Goal: Task Accomplishment & Management: Manage account settings

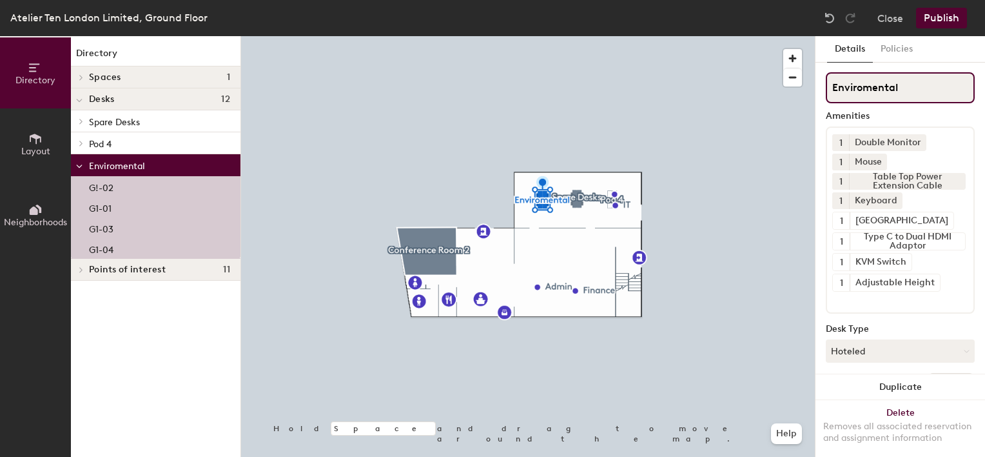
click at [809, 85] on div "Directory Layout Neighborhoods Directory Spaces 1 Conference Room 2 Desks 12 Sp…" at bounding box center [492, 246] width 985 height 421
drag, startPoint x: 935, startPoint y: 88, endPoint x: 828, endPoint y: 82, distance: 107.2
click at [828, 82] on input "People and Culture" at bounding box center [900, 87] width 149 height 31
type input "P&C Team"
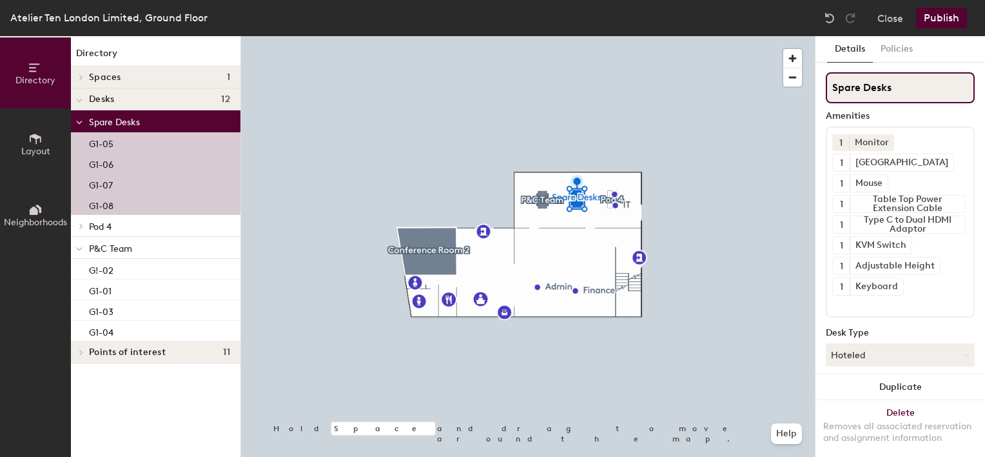
drag, startPoint x: 884, startPoint y: 86, endPoint x: 827, endPoint y: 83, distance: 57.5
click at [827, 83] on input "Spare Desks" at bounding box center [900, 87] width 149 height 31
type input "Environmental"
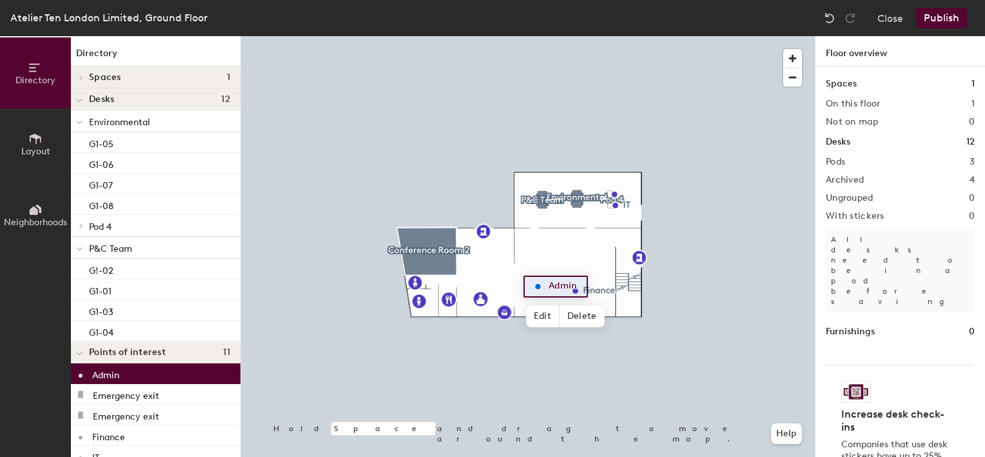
click at [35, 137] on icon at bounding box center [36, 139] width 12 height 10
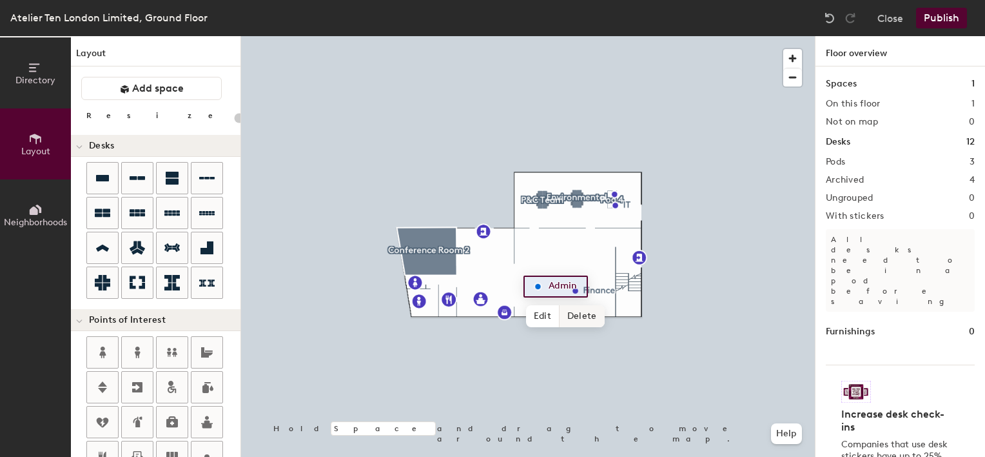
click at [576, 315] on span "Delete" at bounding box center [582, 316] width 45 height 22
click at [545, 285] on div "Directory Layout Neighborhoods Layout Add space Resize Desks Points of Interest…" at bounding box center [492, 246] width 985 height 421
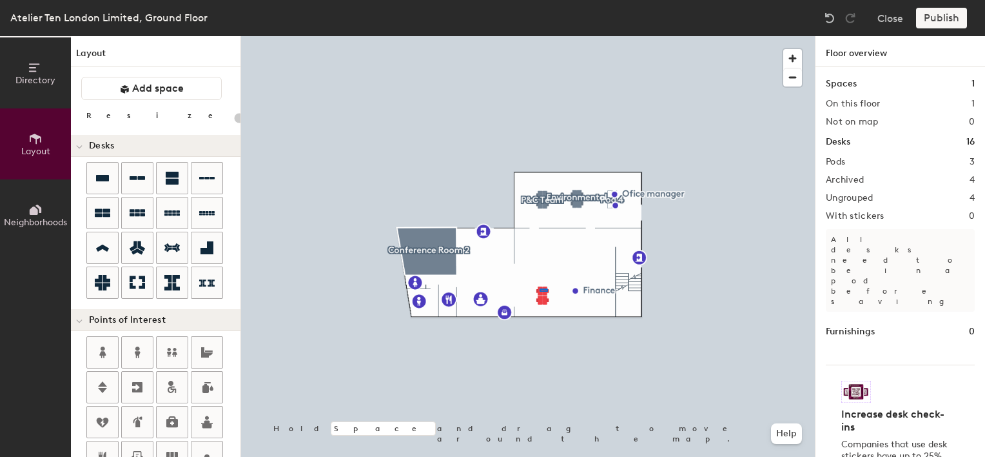
type input "100"
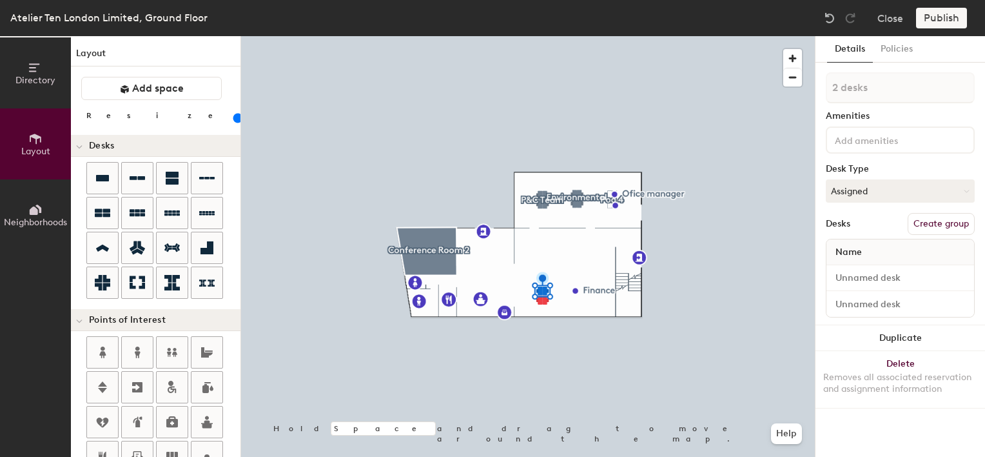
type input "1 desk"
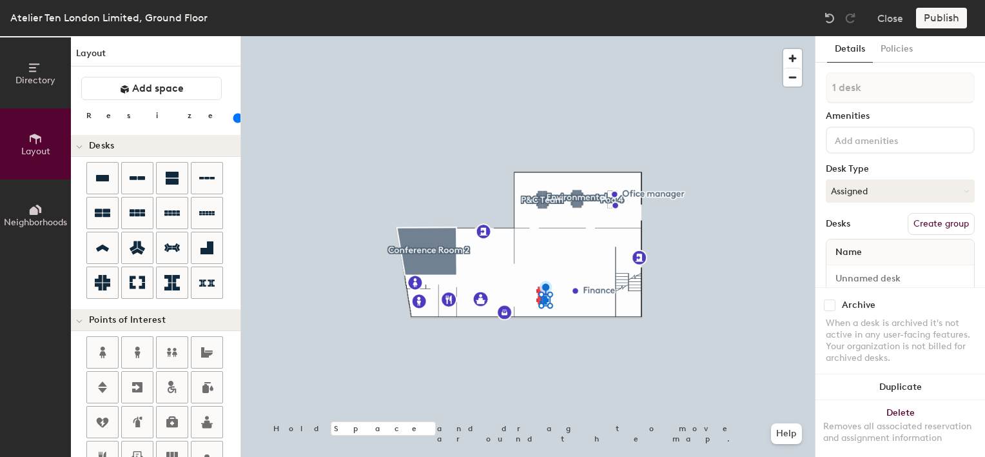
drag, startPoint x: 98, startPoint y: 209, endPoint x: 617, endPoint y: 212, distance: 518.5
click at [540, 36] on div at bounding box center [528, 36] width 574 height 0
click at [875, 188] on button "Assigned" at bounding box center [900, 190] width 149 height 23
click at [852, 268] on div "Hoteled" at bounding box center [891, 269] width 129 height 19
click at [874, 188] on button "Assigned" at bounding box center [900, 190] width 149 height 23
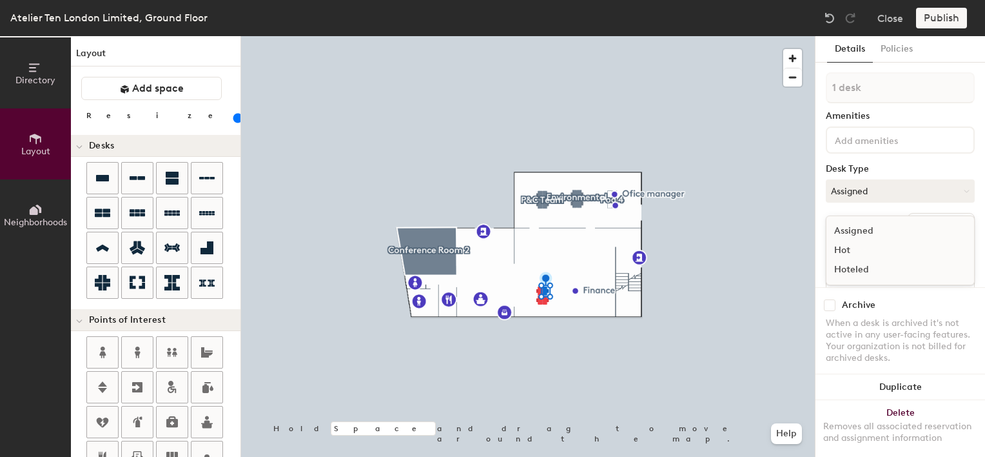
click at [855, 270] on div "Hoteled" at bounding box center [891, 269] width 129 height 19
click at [870, 191] on button "Assigned" at bounding box center [900, 190] width 149 height 23
click at [852, 263] on div "Hoteled" at bounding box center [891, 269] width 129 height 19
click at [547, 36] on div at bounding box center [528, 36] width 574 height 0
click at [846, 190] on button "Assigned" at bounding box center [900, 190] width 149 height 23
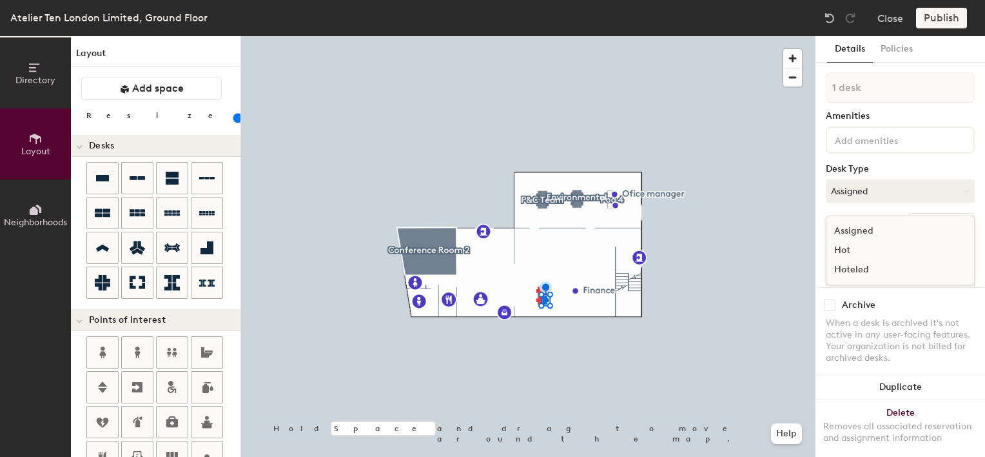
click at [849, 264] on div "Hoteled" at bounding box center [891, 269] width 129 height 19
click at [922, 222] on button "Create group" at bounding box center [941, 224] width 67 height 22
click at [920, 226] on button "Create group" at bounding box center [941, 224] width 67 height 22
click at [939, 219] on button "Ungroup" at bounding box center [951, 224] width 47 height 22
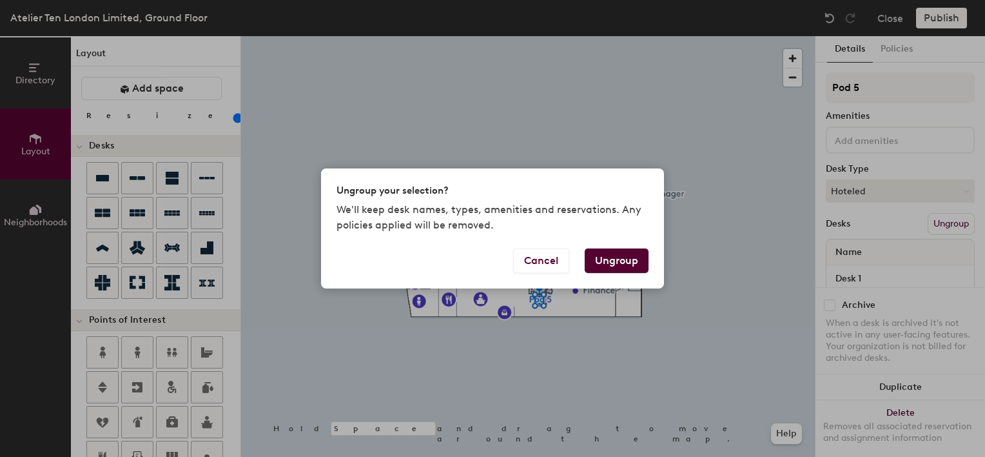
click at [609, 266] on button "Ungroup" at bounding box center [617, 260] width 64 height 25
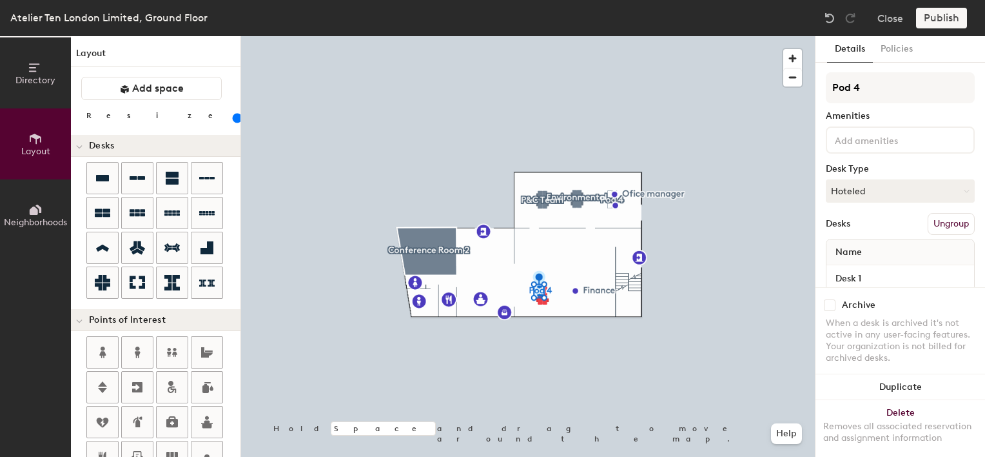
click at [930, 224] on button "Ungroup" at bounding box center [951, 224] width 47 height 22
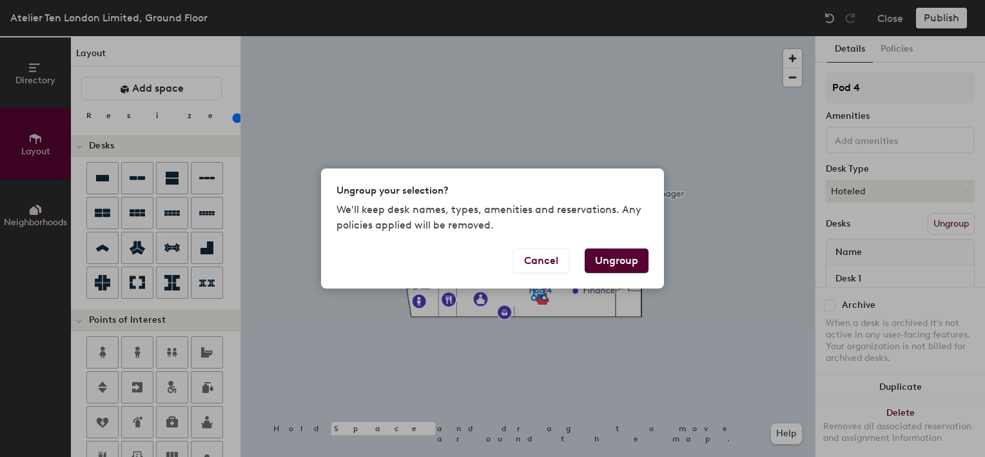
click at [615, 252] on button "Ungroup" at bounding box center [617, 260] width 64 height 25
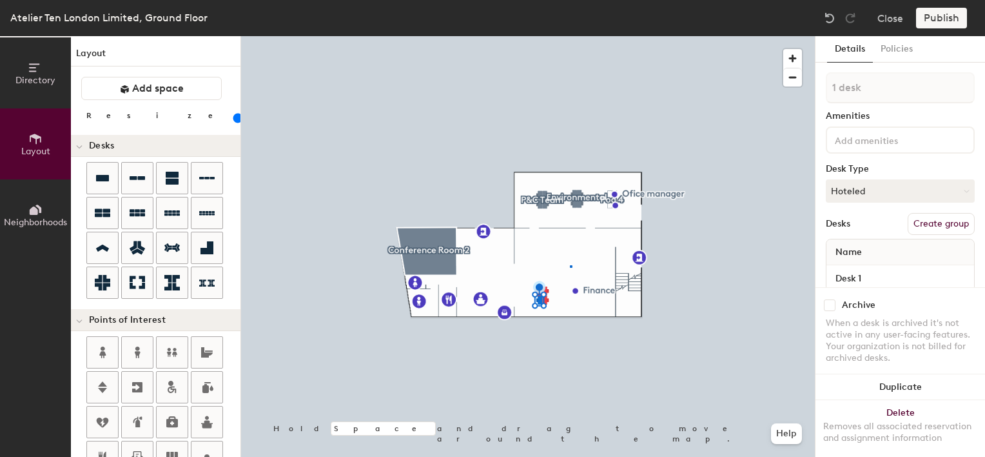
click at [570, 36] on div at bounding box center [528, 36] width 574 height 0
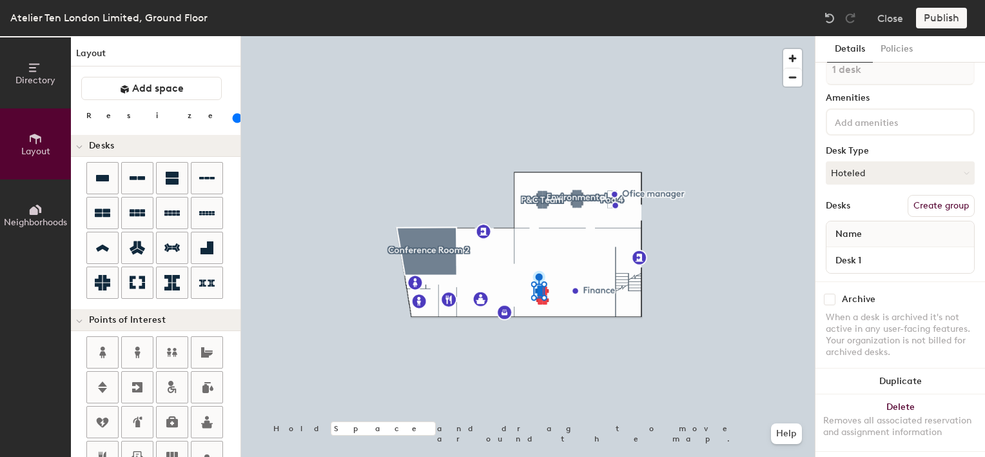
scroll to position [32, 0]
click at [862, 218] on span "Name" at bounding box center [848, 229] width 39 height 23
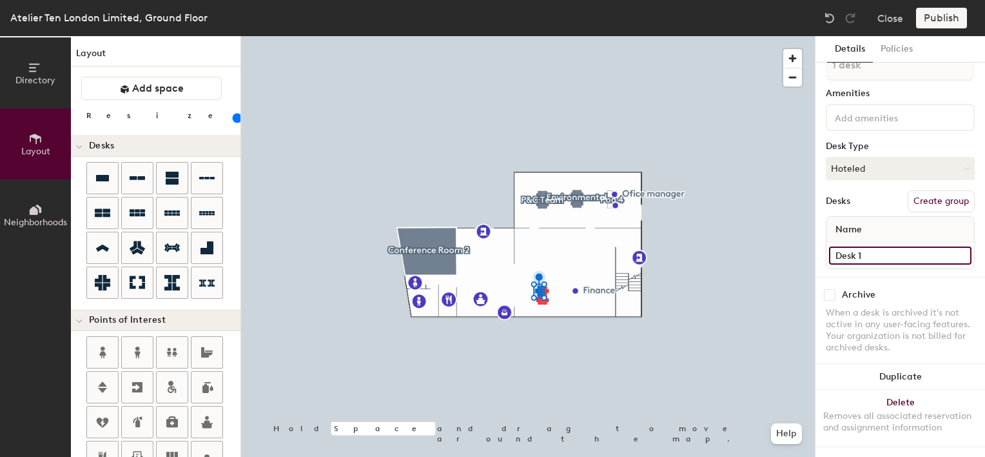
type input "140"
click at [864, 246] on input "Desk 1" at bounding box center [900, 255] width 143 height 18
type input "G"
type input "140"
type input "G"
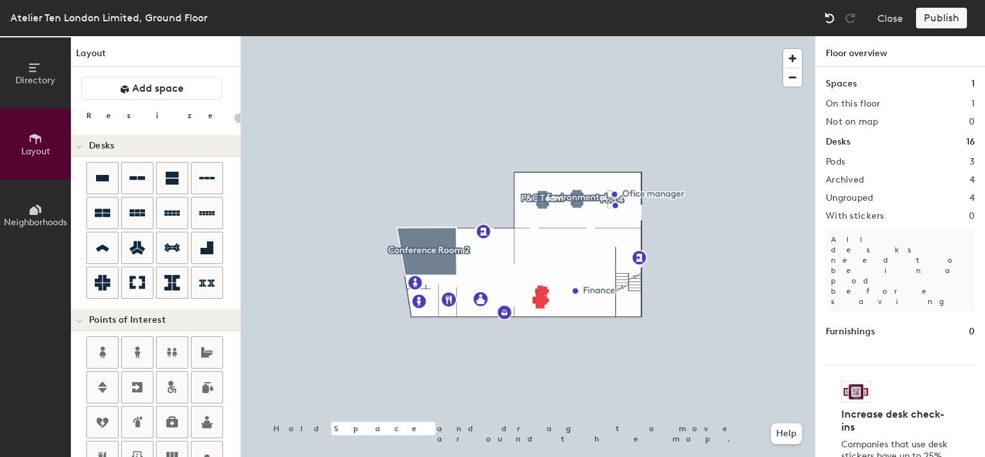
click at [829, 23] on img at bounding box center [830, 18] width 13 height 13
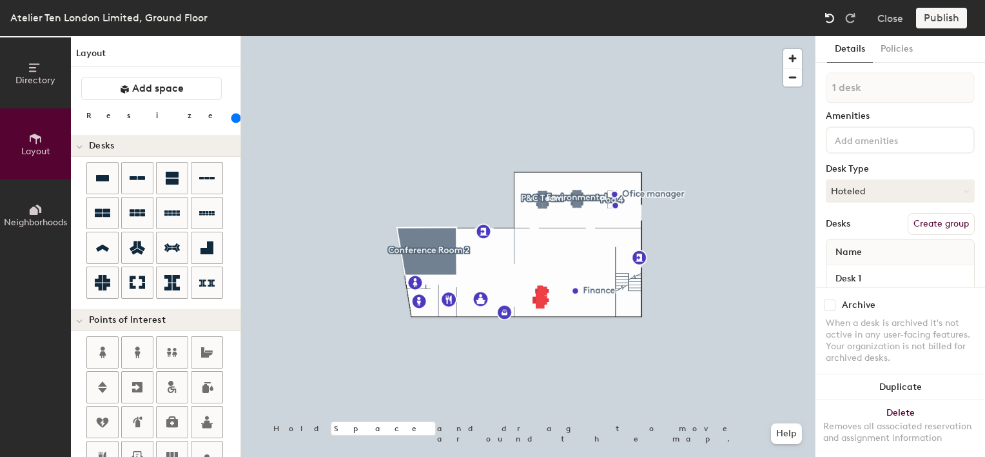
click at [829, 23] on img at bounding box center [830, 18] width 13 height 13
click at [822, 16] on div at bounding box center [830, 18] width 21 height 21
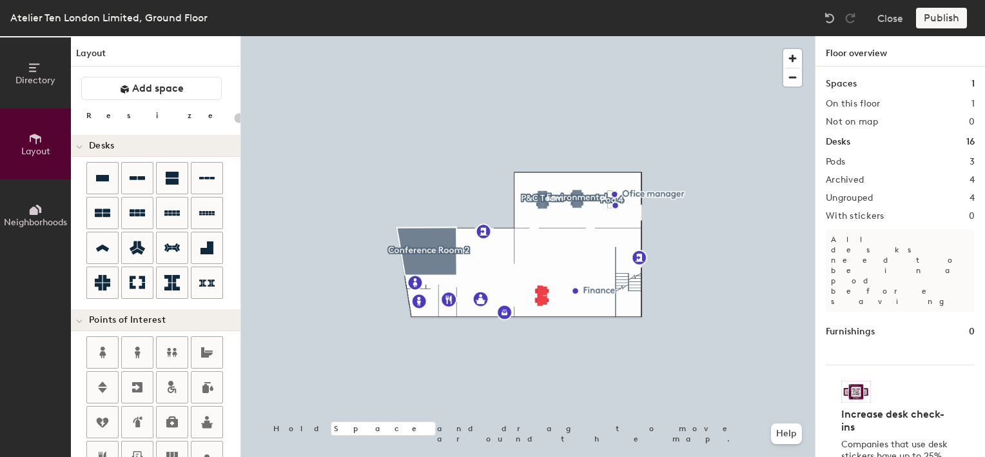
type input "20"
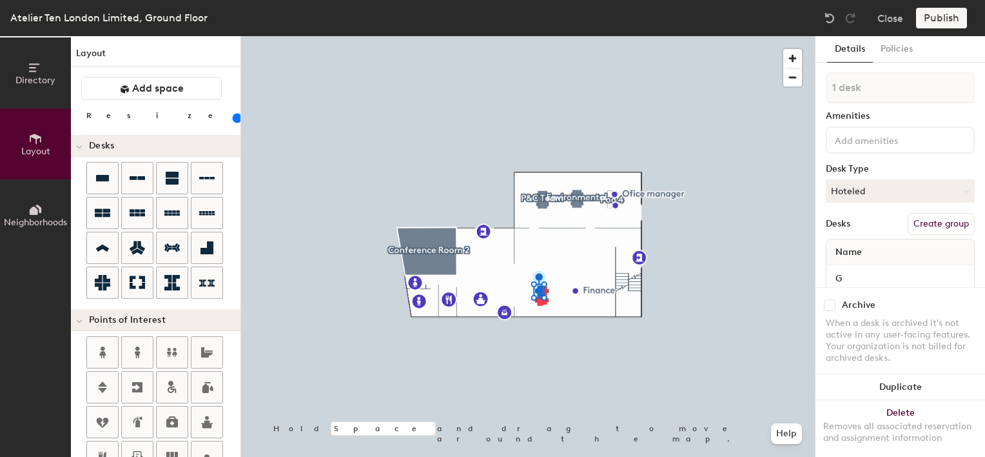
click at [923, 222] on button "Create group" at bounding box center [941, 224] width 67 height 22
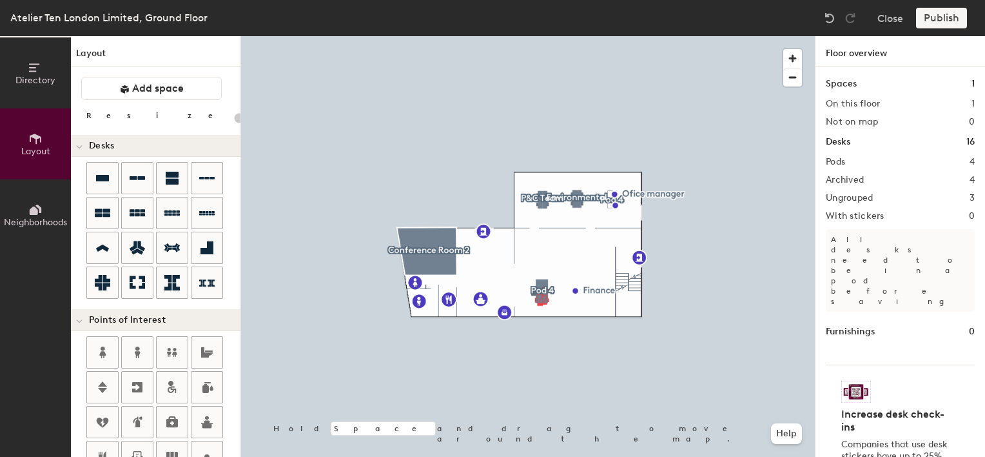
type input "280"
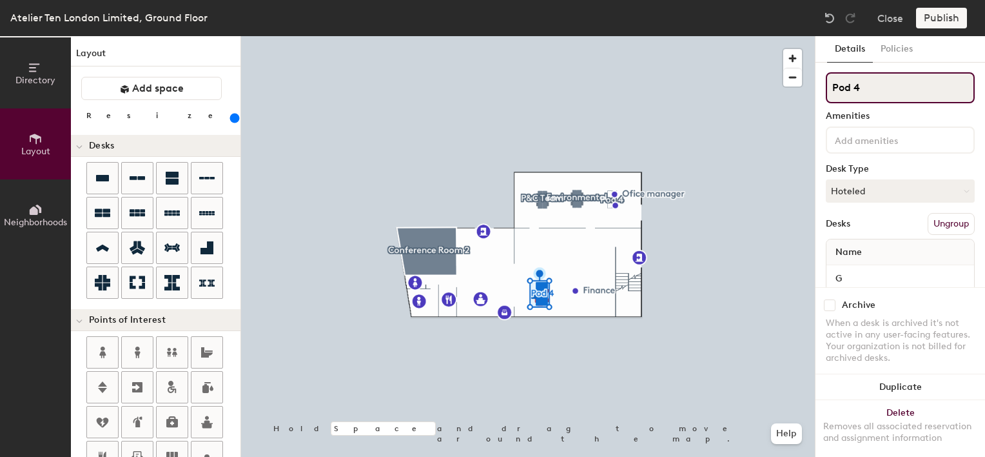
click at [861, 93] on input "Pod 4" at bounding box center [900, 87] width 149 height 31
drag, startPoint x: 860, startPoint y: 85, endPoint x: 831, endPoint y: 84, distance: 29.1
click at [831, 84] on input "Pod 4" at bounding box center [900, 87] width 149 height 31
type input "Spare Desks"
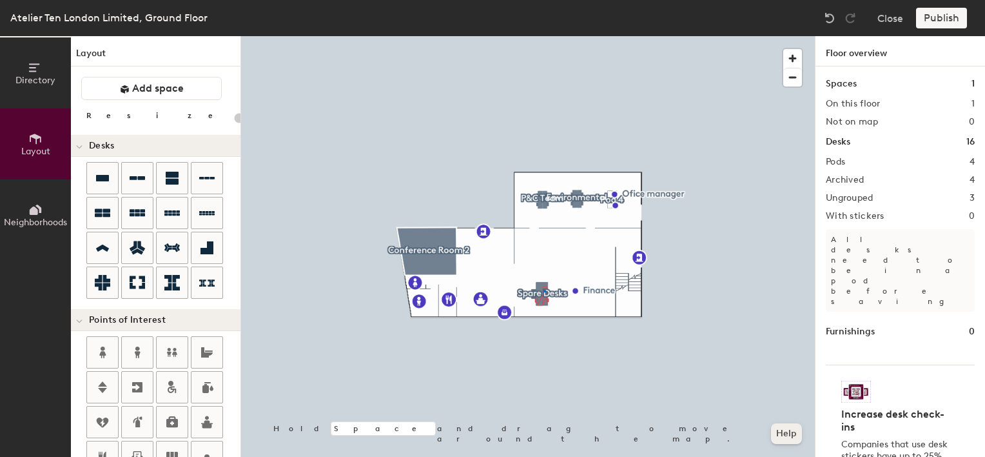
click at [544, 36] on div at bounding box center [528, 36] width 574 height 0
type input "280"
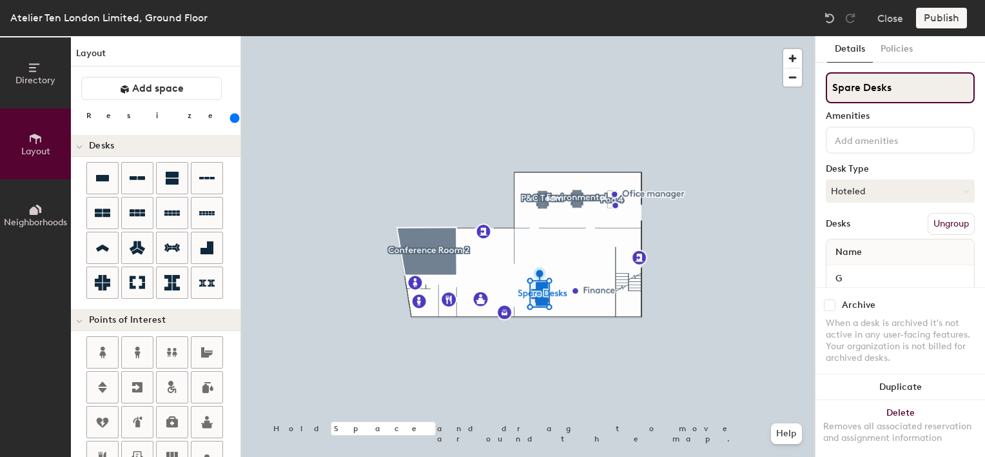
click at [896, 86] on input "Spare Desks" at bounding box center [900, 87] width 149 height 31
drag, startPoint x: 862, startPoint y: 88, endPoint x: 795, endPoint y: 85, distance: 67.8
click at [795, 85] on div "Directory Layout Neighborhoods Layout Add space Resize Desks Points of Interest…" at bounding box center [492, 246] width 985 height 421
click at [907, 86] on input "Admin Desks" at bounding box center [900, 87] width 149 height 31
type input "Admin Desks"
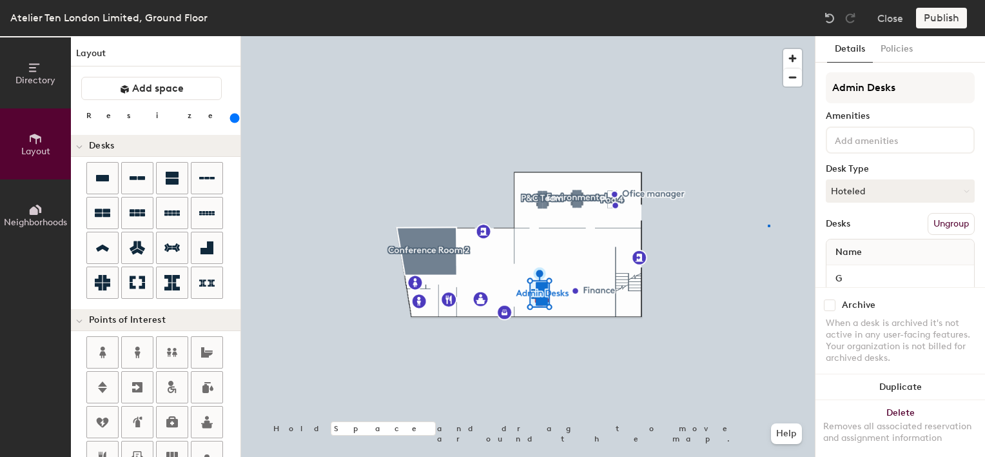
click at [768, 36] on div at bounding box center [528, 36] width 574 height 0
click at [945, 215] on button "Ungroup" at bounding box center [951, 224] width 47 height 22
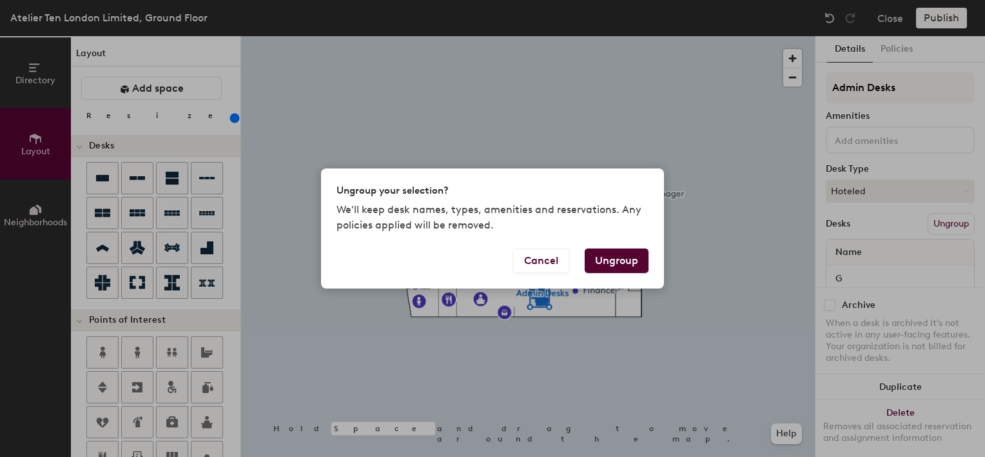
click at [622, 262] on button "Ungroup" at bounding box center [617, 260] width 64 height 25
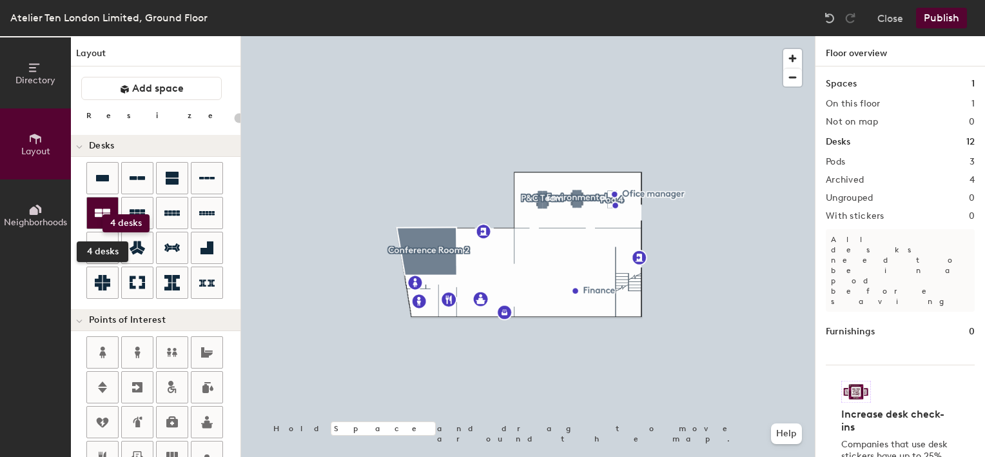
drag, startPoint x: 101, startPoint y: 214, endPoint x: 90, endPoint y: 208, distance: 12.2
click at [90, 208] on div at bounding box center [102, 212] width 31 height 31
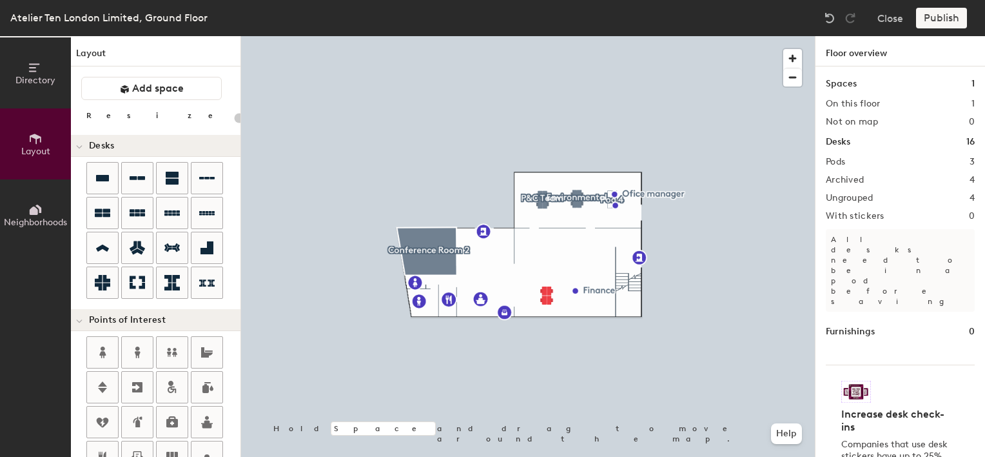
type input "100"
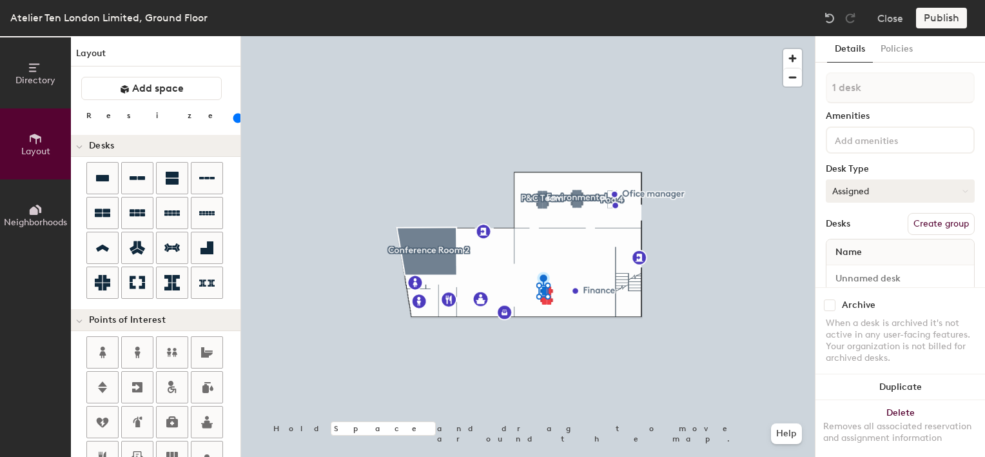
click at [854, 188] on button "Assigned" at bounding box center [900, 190] width 149 height 23
click at [855, 267] on div "Hoteled" at bounding box center [891, 269] width 129 height 19
click at [851, 248] on span "Name" at bounding box center [848, 252] width 39 height 23
click at [851, 250] on span "Name" at bounding box center [848, 252] width 39 height 23
click at [847, 253] on span "Name" at bounding box center [848, 252] width 39 height 23
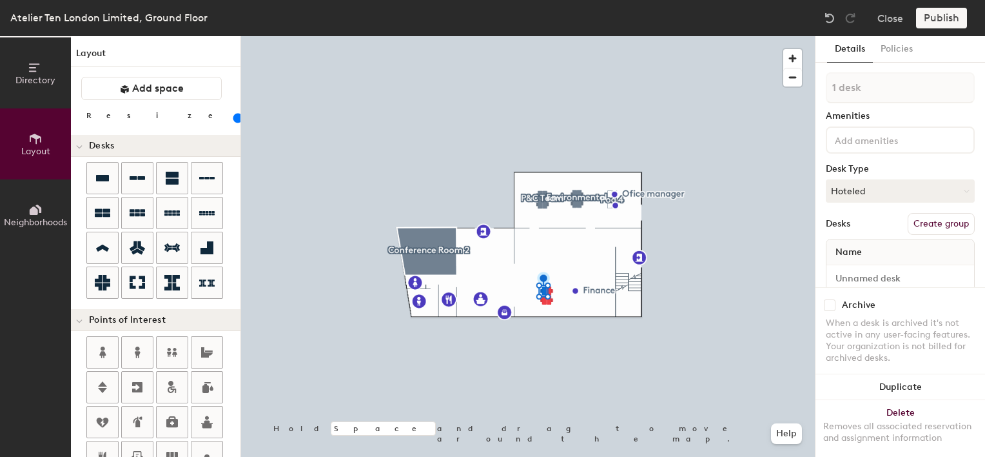
scroll to position [32, 0]
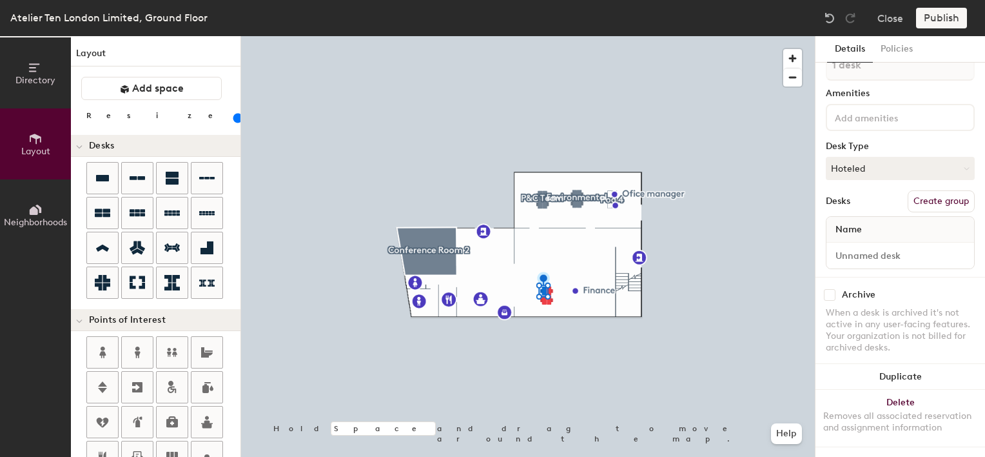
click at [850, 219] on span "Name" at bounding box center [848, 229] width 39 height 23
click at [851, 246] on input at bounding box center [900, 255] width 143 height 18
type input "G-13"
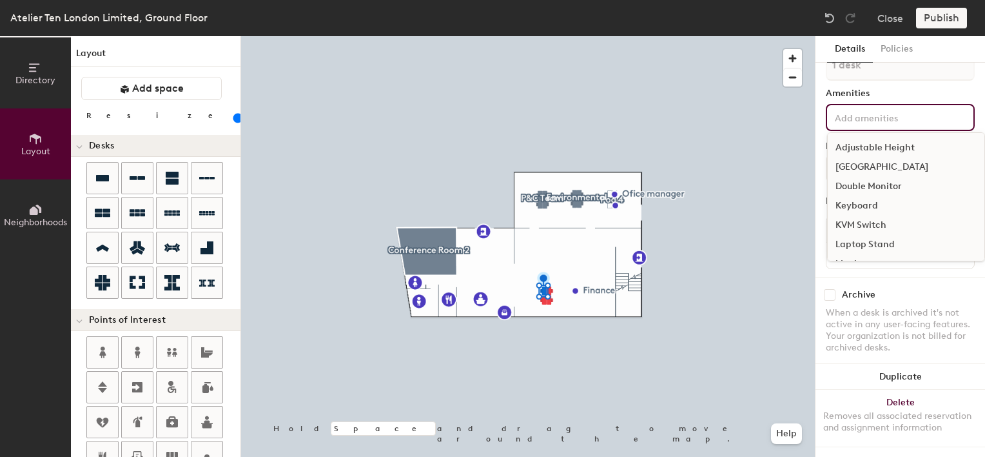
click at [902, 109] on input at bounding box center [891, 116] width 116 height 15
click at [859, 142] on div "Adjustable Height" at bounding box center [906, 147] width 157 height 19
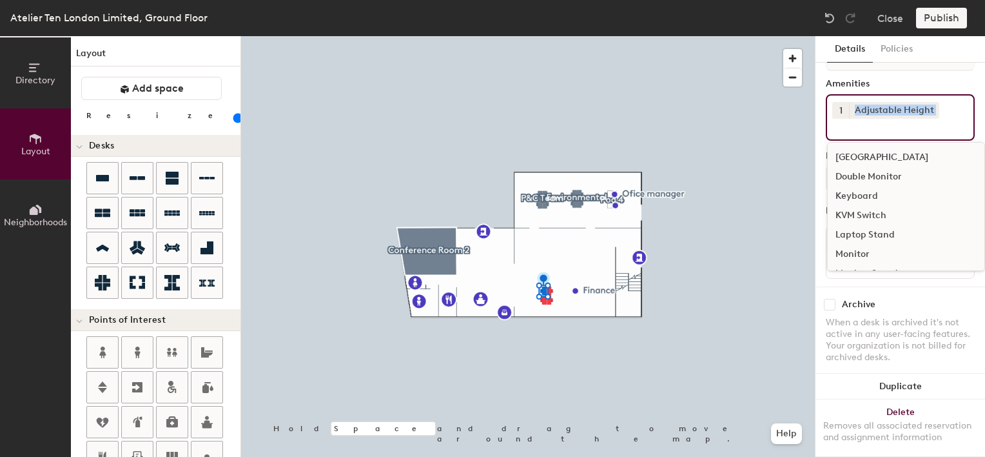
drag, startPoint x: 941, startPoint y: 114, endPoint x: 820, endPoint y: 112, distance: 120.6
click at [820, 112] on div "Details Policies 1 desk Amenities 1 Adjustable Height Docking Station Double Mo…" at bounding box center [901, 246] width 170 height 421
drag, startPoint x: 820, startPoint y: 112, endPoint x: 844, endPoint y: 114, distance: 23.3
click at [844, 114] on button "1" at bounding box center [841, 110] width 17 height 17
click at [934, 105] on icon at bounding box center [932, 109] width 9 height 9
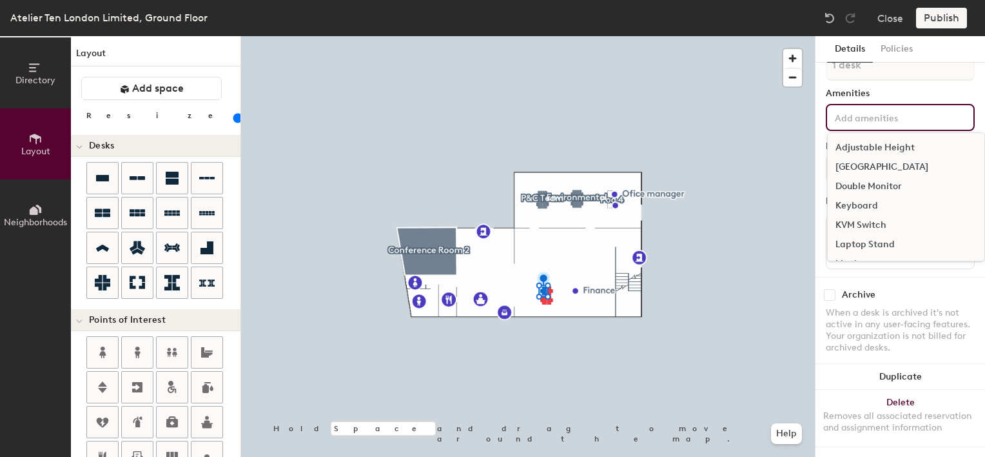
click at [866, 109] on input at bounding box center [891, 116] width 116 height 15
click at [864, 157] on div "[GEOGRAPHIC_DATA]" at bounding box center [906, 166] width 157 height 19
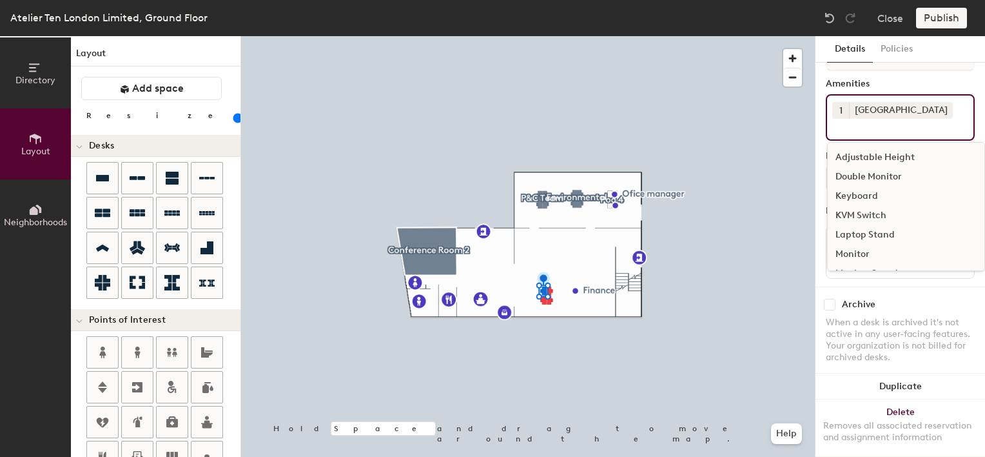
click at [865, 177] on div "Double Monitor" at bounding box center [906, 176] width 157 height 19
click at [863, 191] on div "Keyboard" at bounding box center [906, 195] width 157 height 19
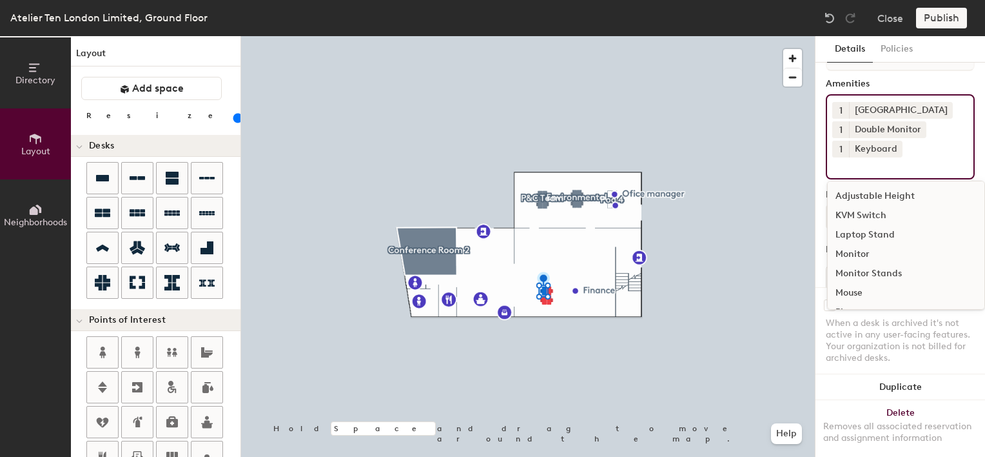
click at [857, 270] on div "Monitor Stands" at bounding box center [906, 273] width 157 height 19
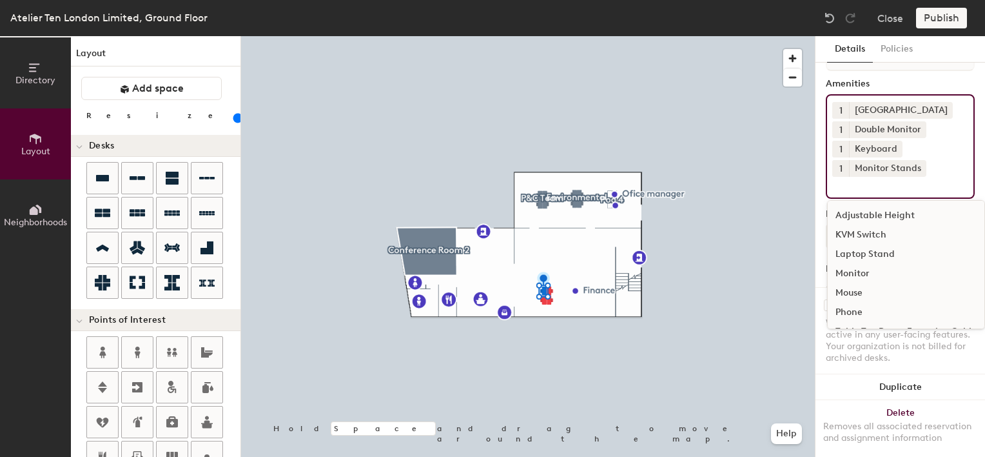
click at [853, 291] on div "Mouse" at bounding box center [906, 292] width 157 height 19
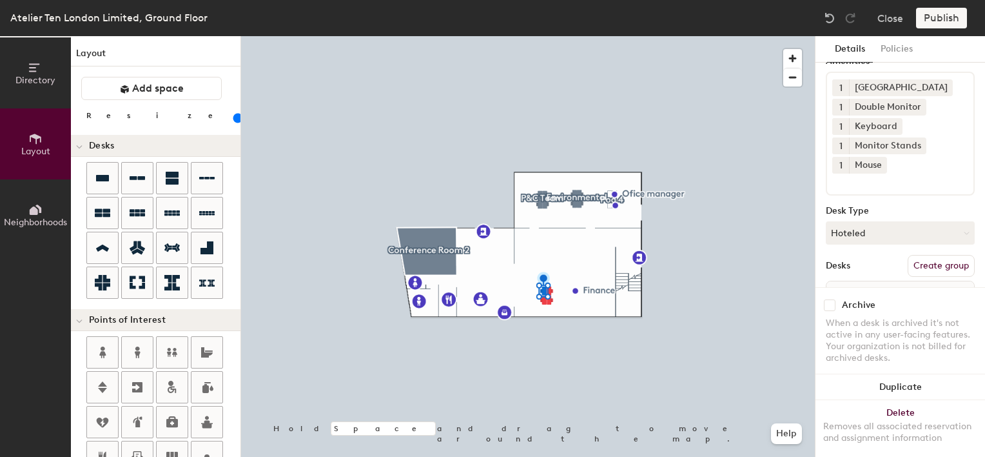
scroll to position [54, 0]
click at [894, 166] on div "1 Docking Station 1 Double Monitor 1 Keyboard 1 Monitor Stands 1 Mouse" at bounding box center [900, 134] width 149 height 124
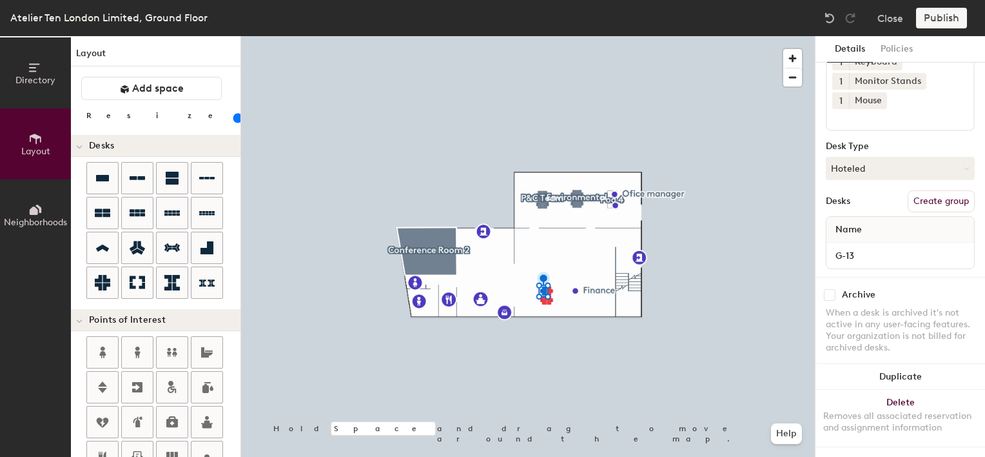
scroll to position [129, 0]
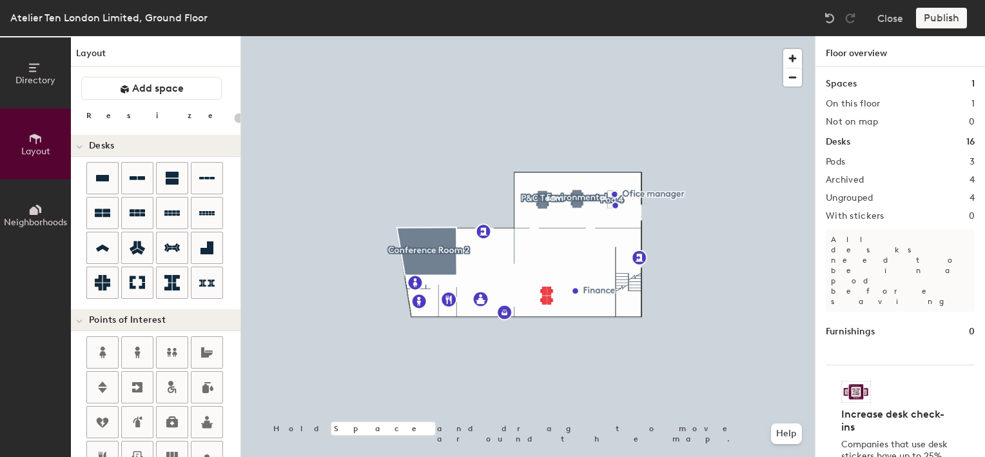
type input "100"
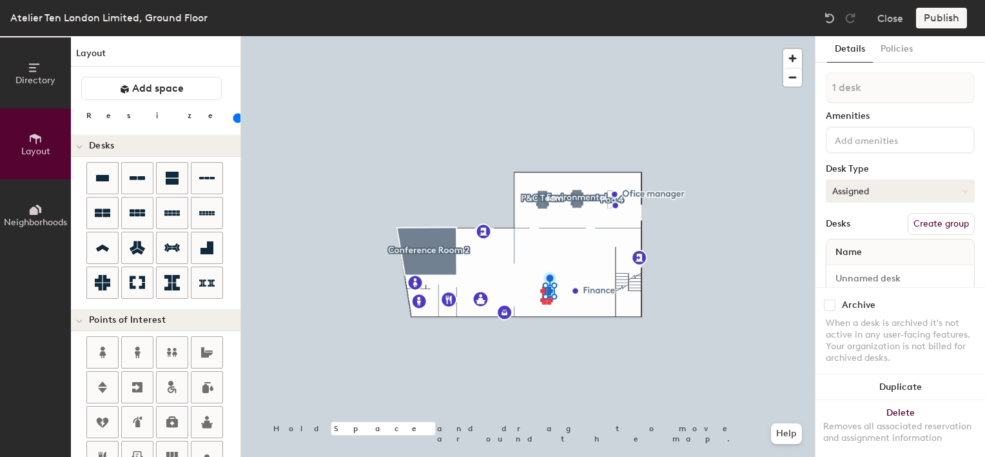
click at [883, 191] on button "Assigned" at bounding box center [900, 190] width 149 height 23
click at [867, 271] on div "Hoteled" at bounding box center [891, 269] width 129 height 19
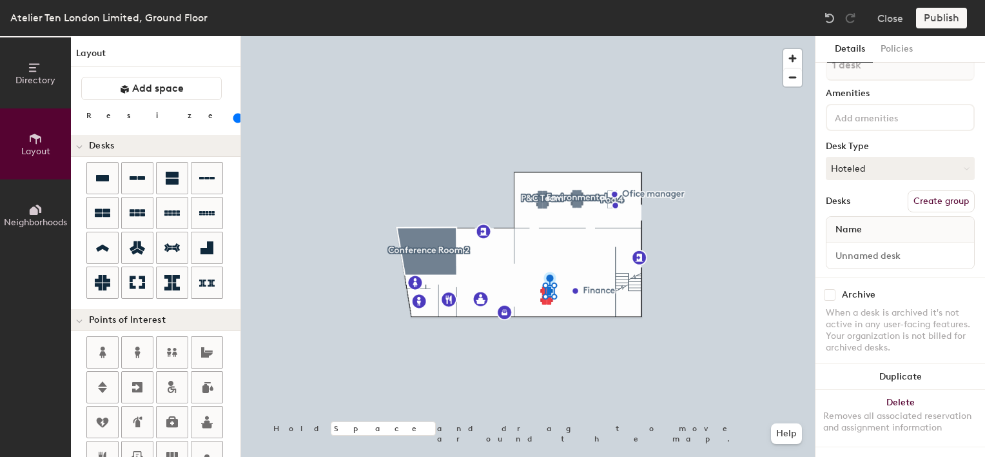
scroll to position [32, 0]
click at [857, 246] on input at bounding box center [900, 255] width 143 height 18
type input "G-14"
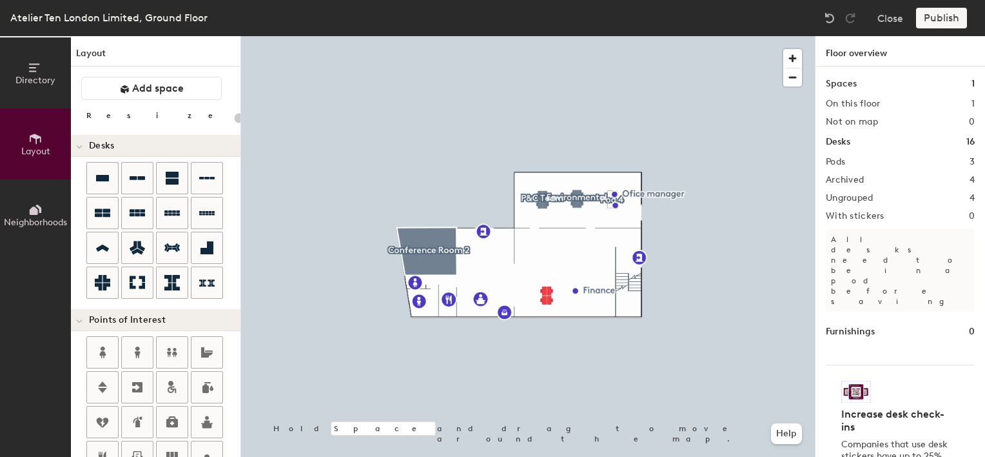
type input "100"
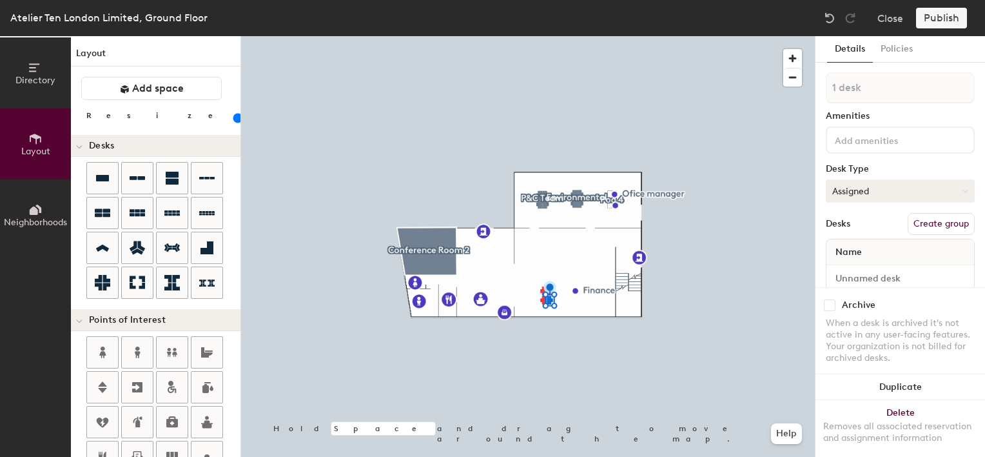
click at [851, 188] on button "Assigned" at bounding box center [900, 190] width 149 height 23
click at [862, 266] on div "Hoteled" at bounding box center [891, 269] width 129 height 19
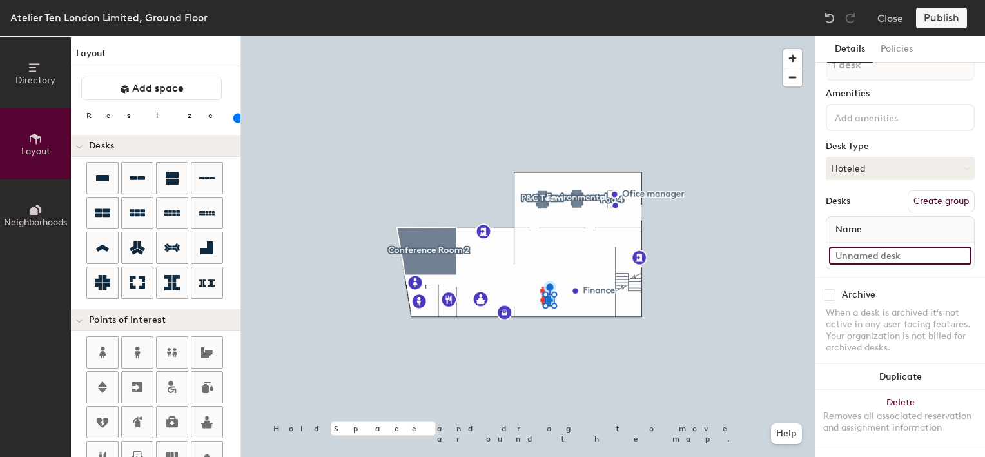
click at [850, 246] on input at bounding box center [900, 255] width 143 height 18
type input "G-15"
click at [860, 190] on div "Desks Create group" at bounding box center [900, 201] width 149 height 22
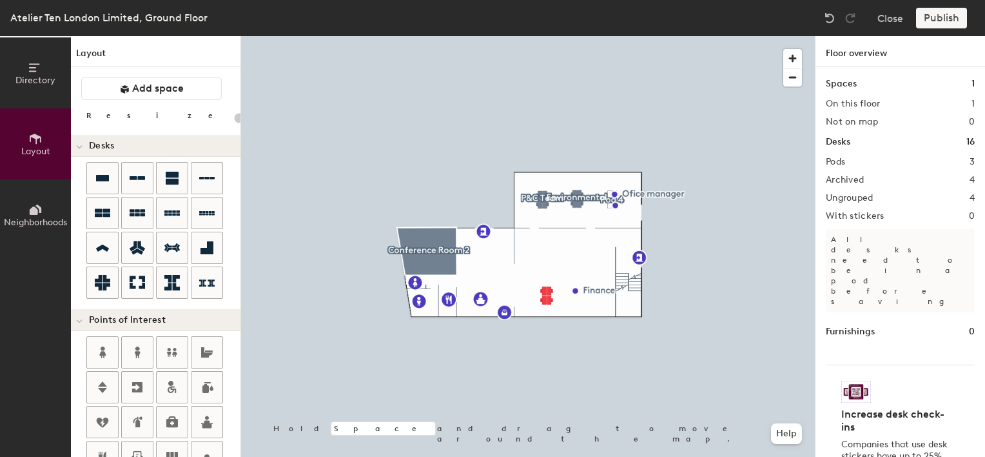
type input "100"
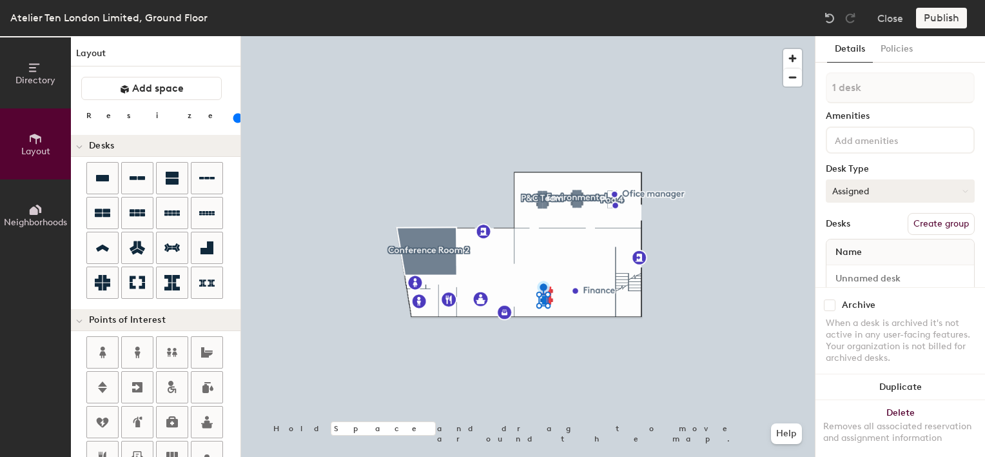
click at [841, 186] on button "Assigned" at bounding box center [900, 190] width 149 height 23
click at [858, 271] on div "Hoteled" at bounding box center [891, 269] width 129 height 19
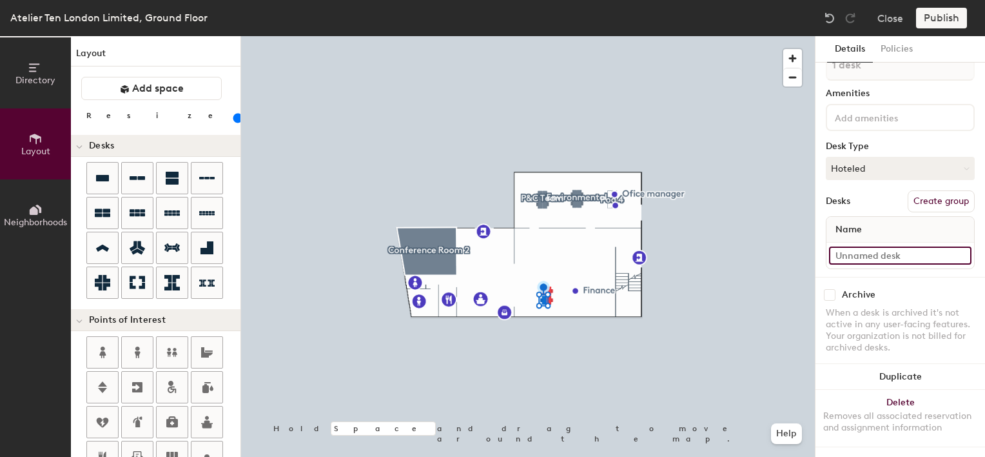
click at [838, 246] on input at bounding box center [900, 255] width 143 height 18
type input "G-16"
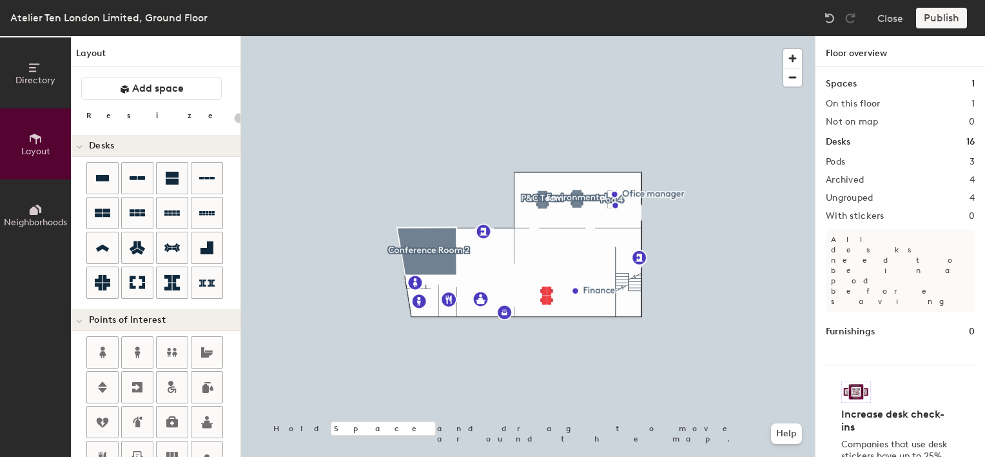
type input "100"
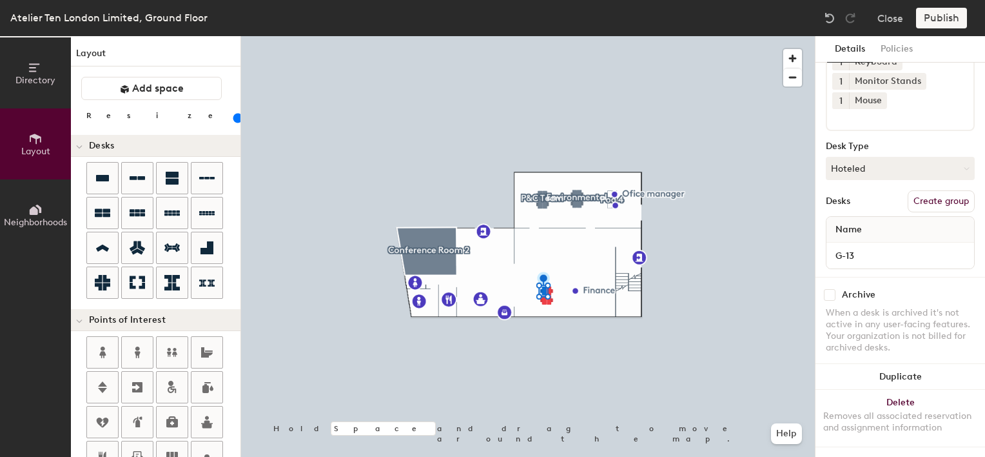
scroll to position [129, 0]
click at [844, 246] on input "G-13" at bounding box center [900, 255] width 143 height 18
click at [843, 246] on input "G-13" at bounding box center [900, 255] width 143 height 18
click at [840, 246] on input "G-13" at bounding box center [900, 255] width 143 height 18
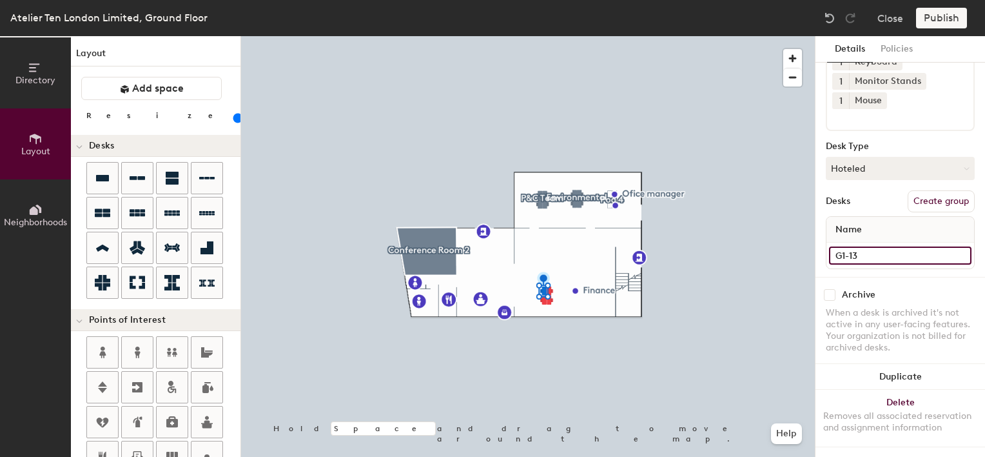
type input "G1-13"
click at [589, 36] on div at bounding box center [528, 36] width 574 height 0
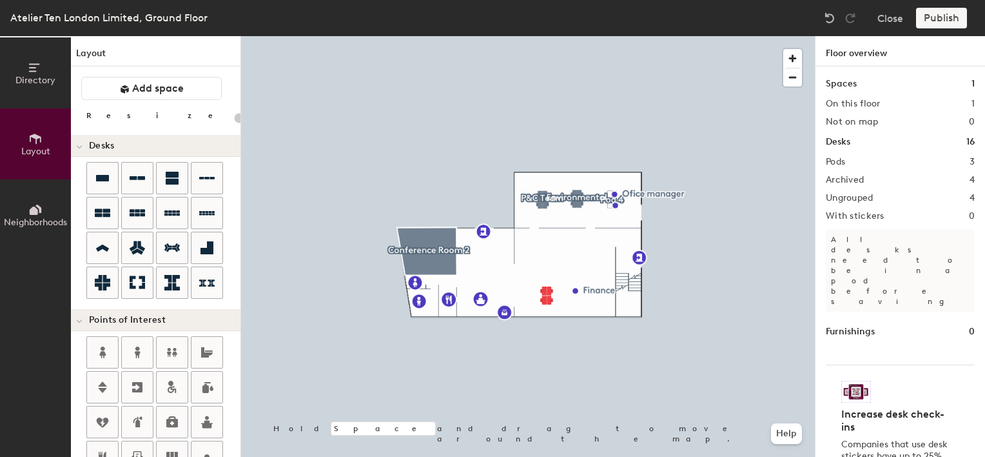
type input "100"
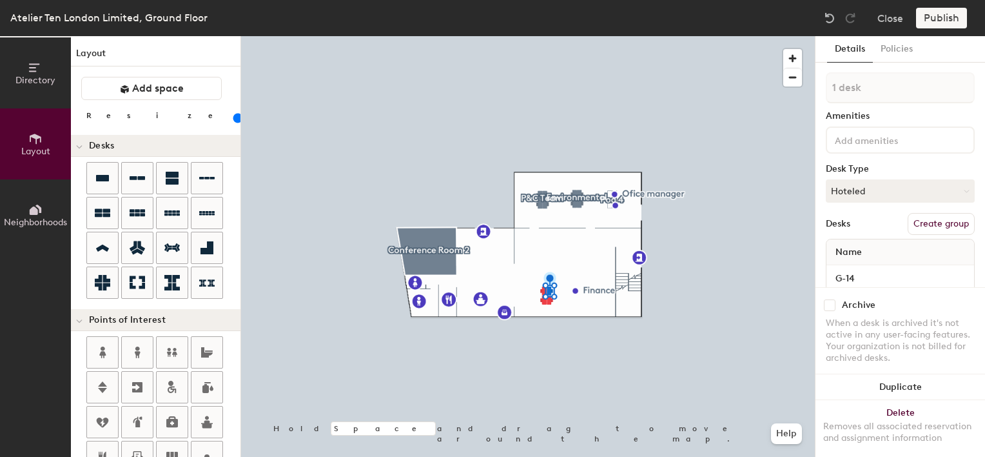
scroll to position [32, 0]
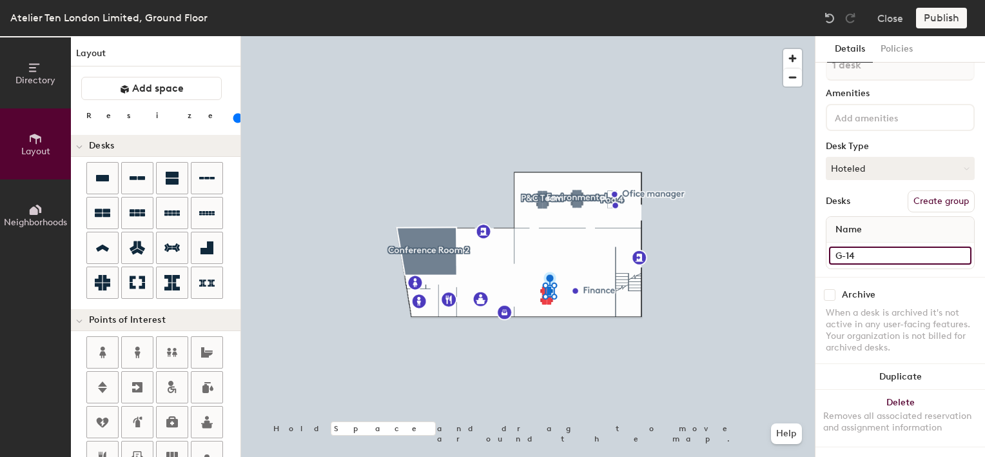
click at [836, 246] on input "G-14" at bounding box center [900, 255] width 143 height 18
click at [841, 246] on input "G-14" at bounding box center [900, 255] width 143 height 18
type input "G1-14"
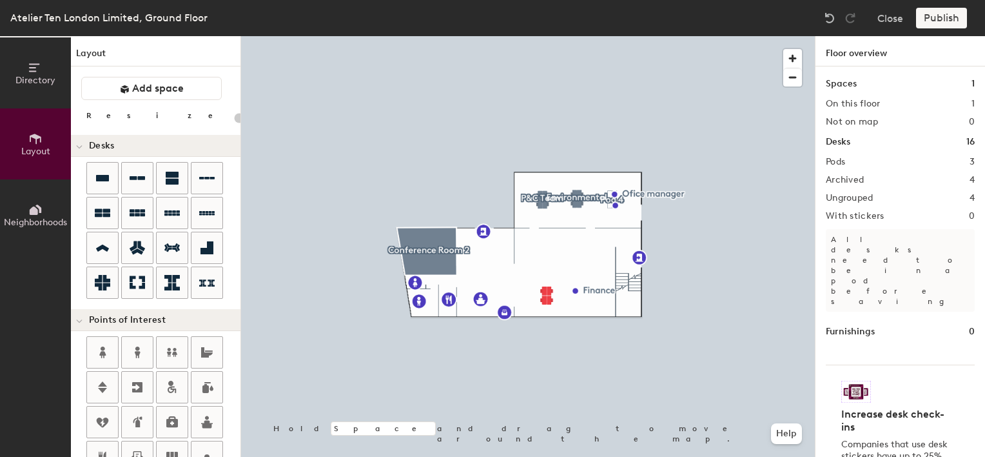
type input "100"
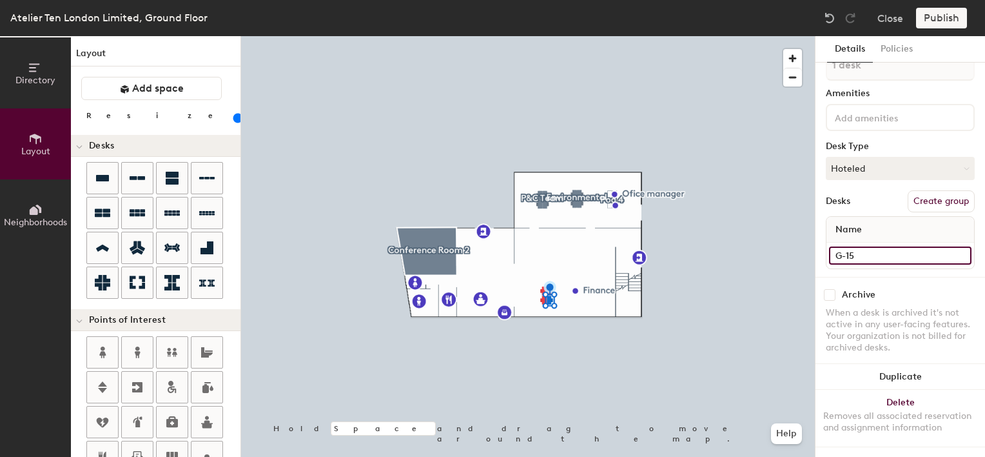
click at [844, 246] on input "G-15" at bounding box center [900, 255] width 143 height 18
click at [840, 246] on input "G-15" at bounding box center [900, 255] width 143 height 18
click at [838, 246] on input "G-15" at bounding box center [900, 255] width 143 height 18
click at [840, 246] on input "G-15" at bounding box center [900, 255] width 143 height 18
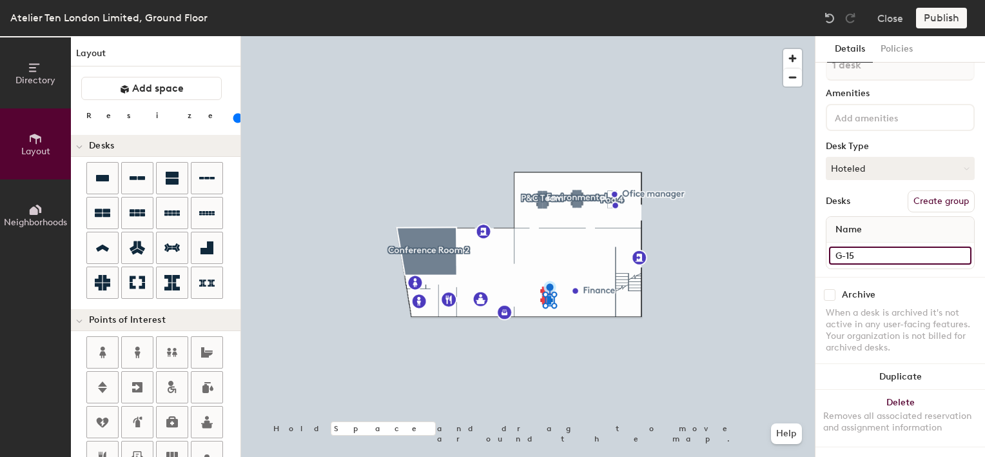
click at [840, 246] on input "G-15" at bounding box center [900, 255] width 143 height 18
type input "G1-15"
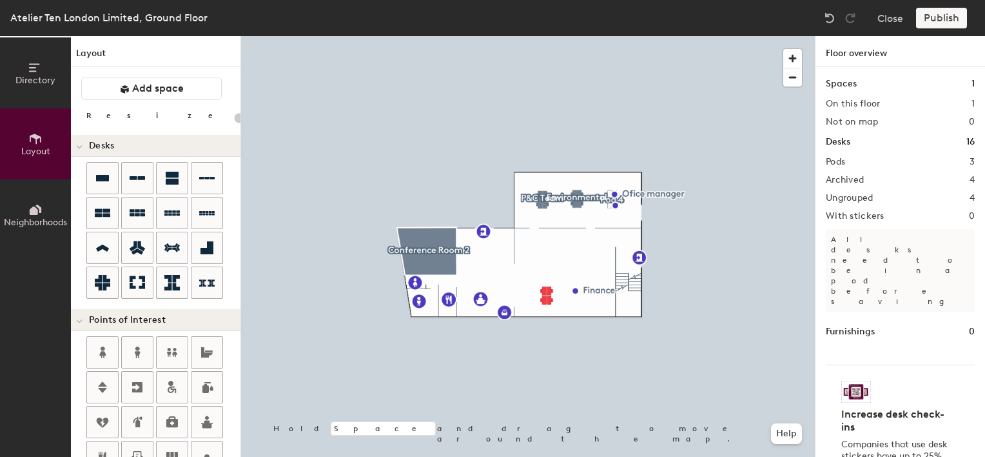
type input "100"
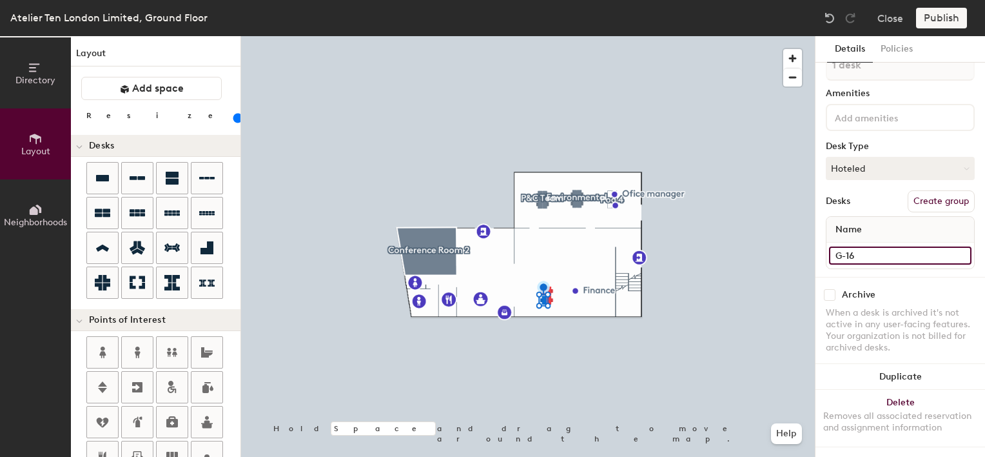
click at [846, 246] on input "G-16" at bounding box center [900, 255] width 143 height 18
click at [840, 246] on input "G-16" at bounding box center [900, 255] width 143 height 18
type input "G1-16"
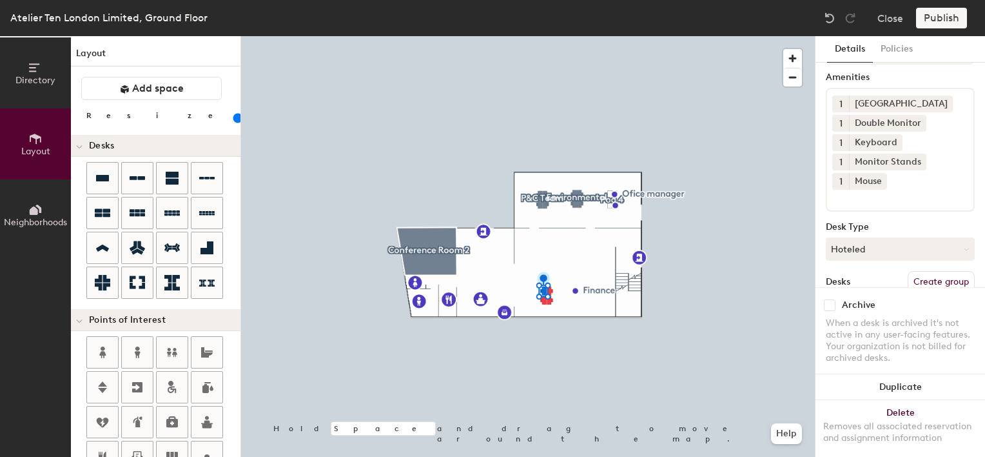
scroll to position [0, 0]
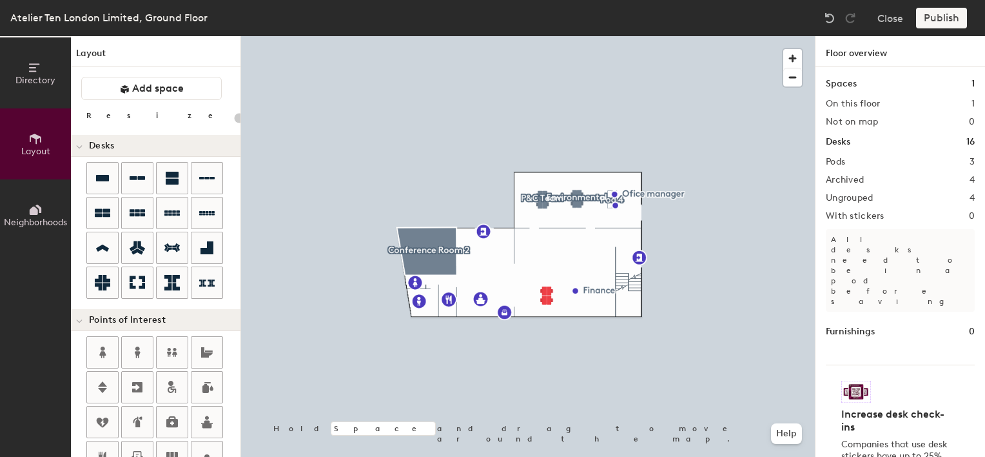
type input "100"
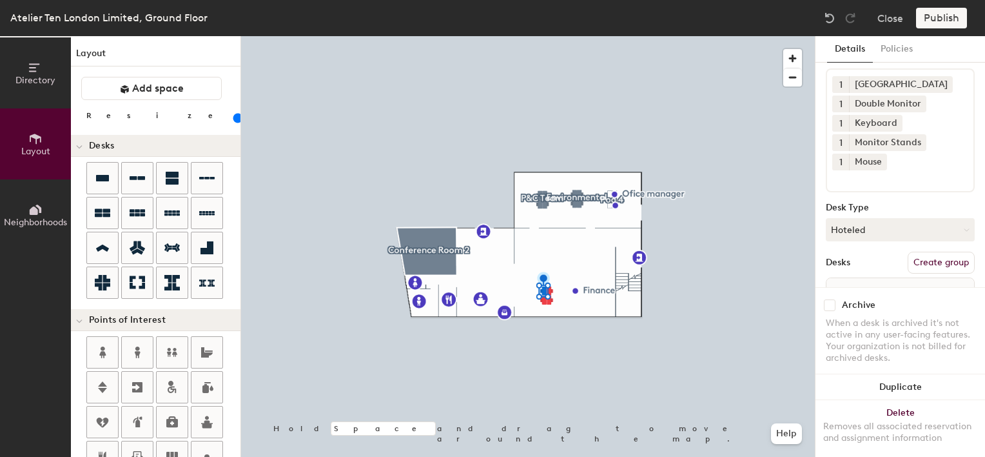
scroll to position [129, 0]
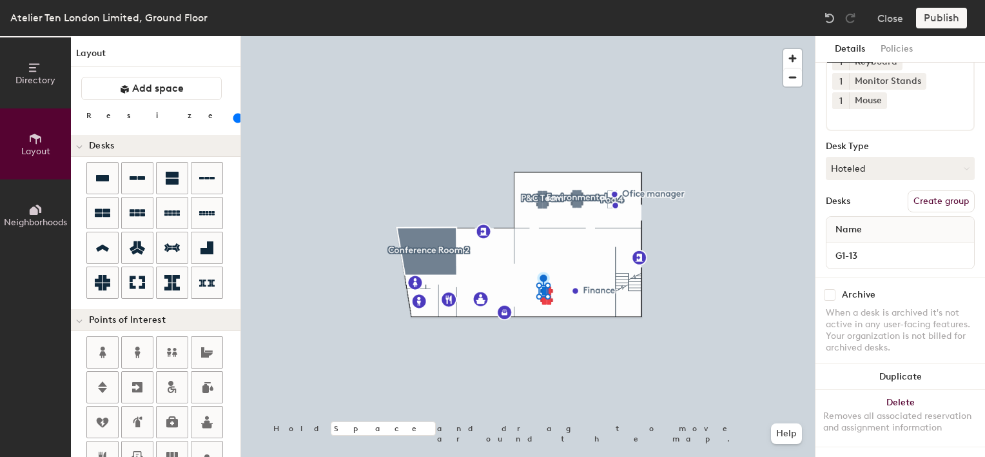
click at [922, 190] on button "Create group" at bounding box center [941, 201] width 67 height 22
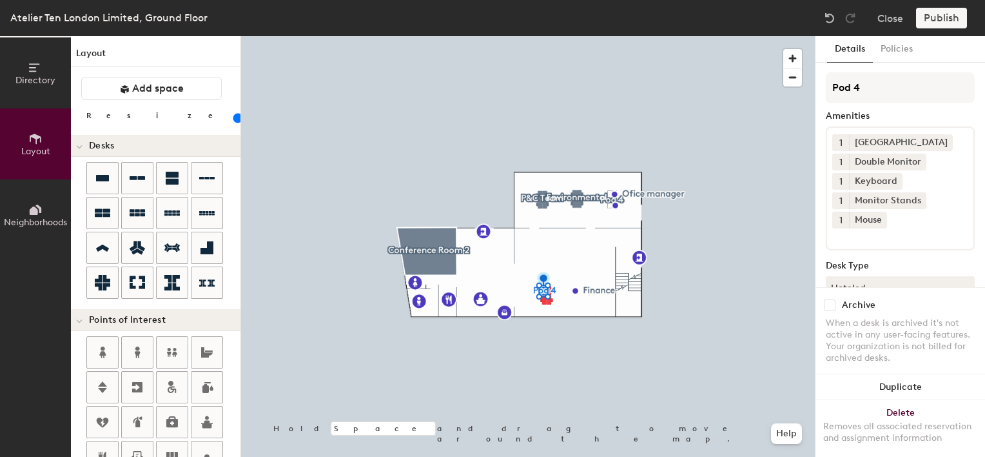
drag, startPoint x: 876, startPoint y: 90, endPoint x: 818, endPoint y: 91, distance: 58.7
click at [818, 91] on div "Details Policies Pod 4 Amenities 1 Docking Station 1 Double Monitor 1 Keyboard …" at bounding box center [901, 246] width 170 height 421
type input "Admin"
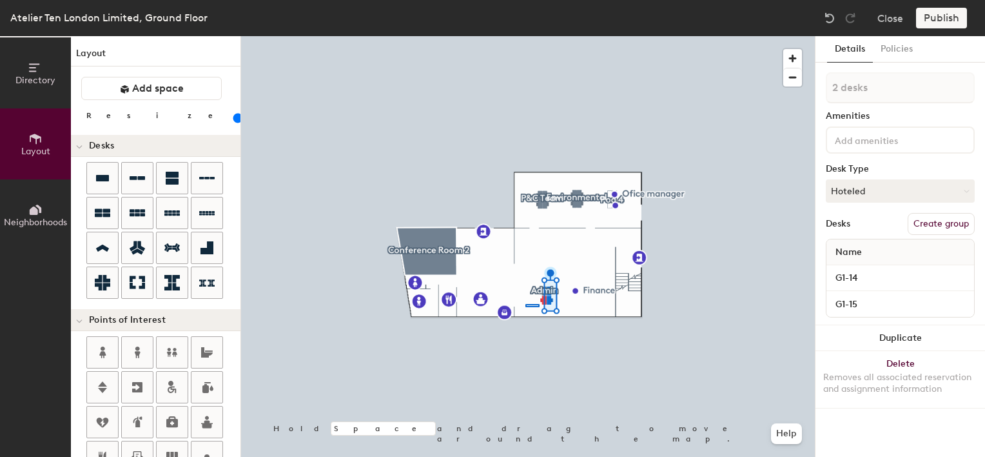
click at [526, 36] on div at bounding box center [528, 36] width 574 height 0
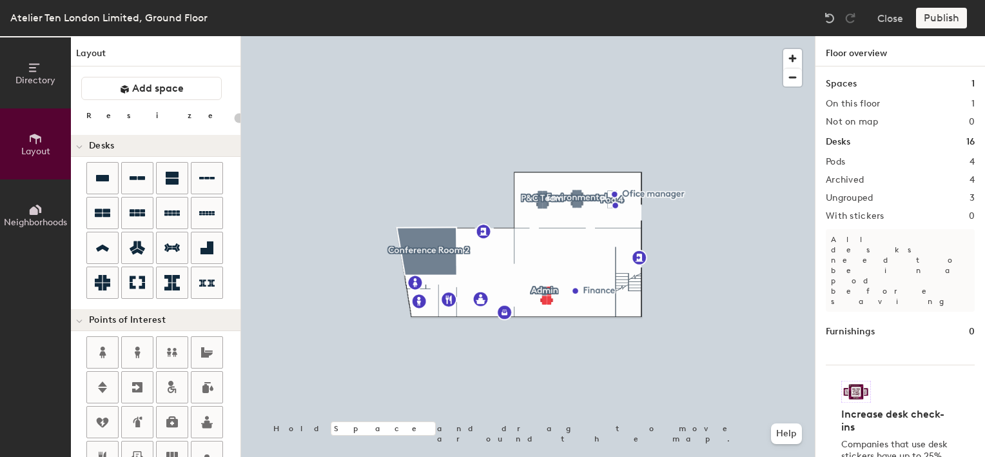
type input "20"
click at [544, 36] on div at bounding box center [528, 36] width 574 height 0
click at [542, 36] on div at bounding box center [528, 36] width 574 height 0
click at [539, 36] on div at bounding box center [528, 36] width 574 height 0
click at [826, 18] on img at bounding box center [830, 18] width 13 height 13
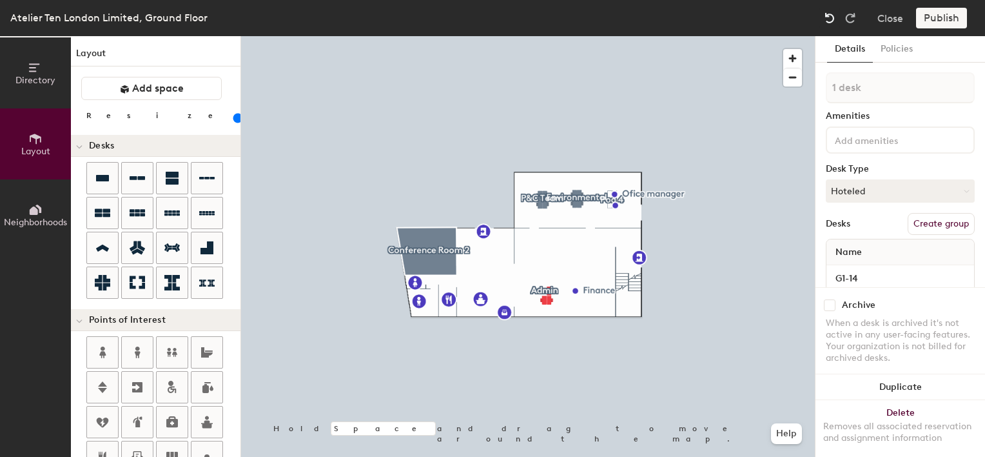
click at [826, 18] on img at bounding box center [830, 18] width 13 height 13
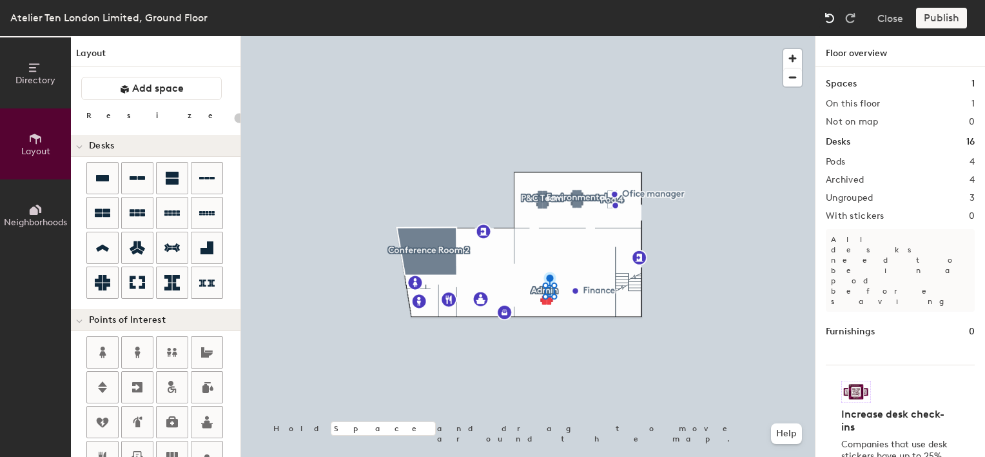
click at [826, 18] on img at bounding box center [830, 18] width 13 height 13
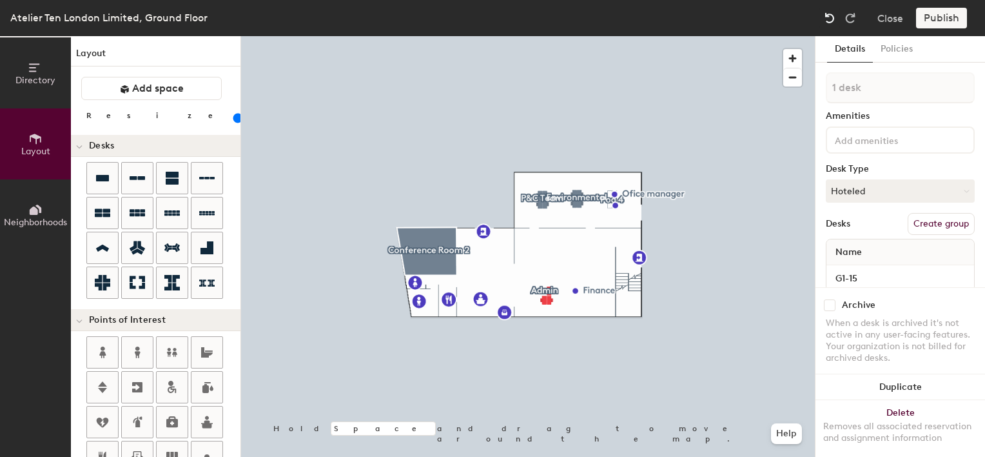
click at [826, 18] on img at bounding box center [830, 18] width 13 height 13
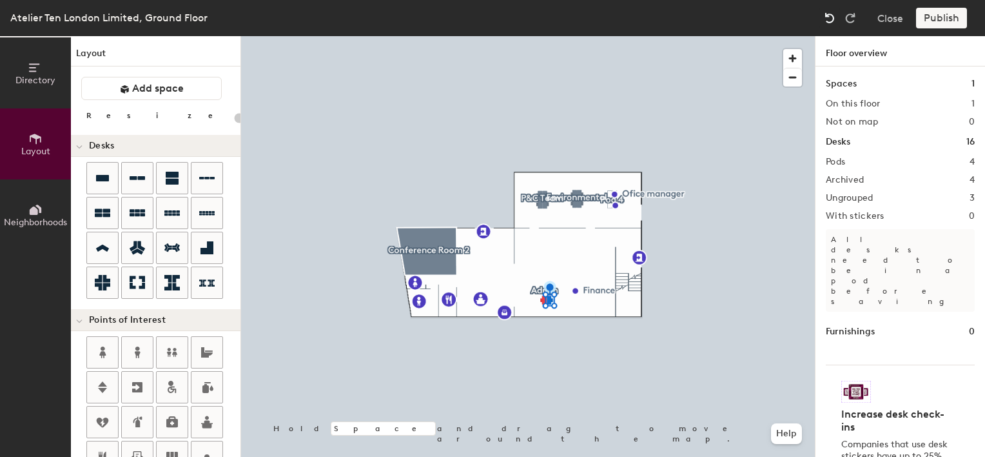
click at [826, 19] on img at bounding box center [830, 18] width 13 height 13
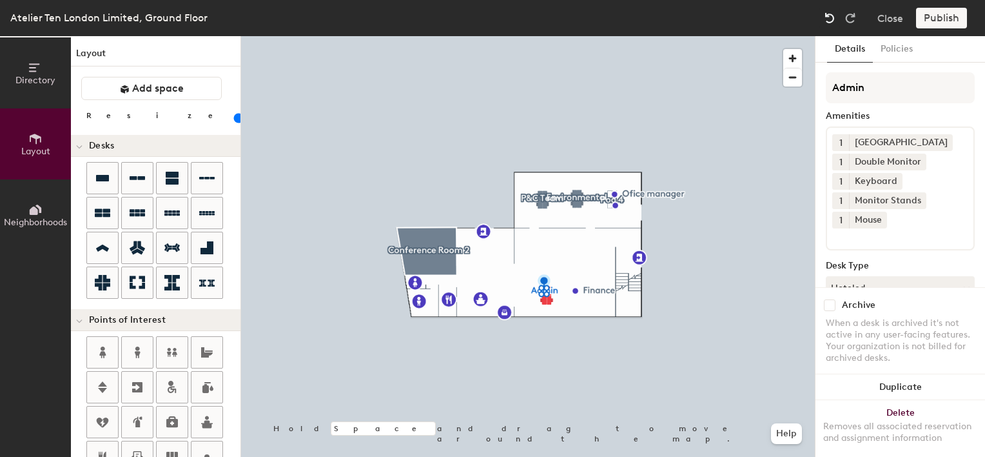
click at [826, 19] on img at bounding box center [830, 18] width 13 height 13
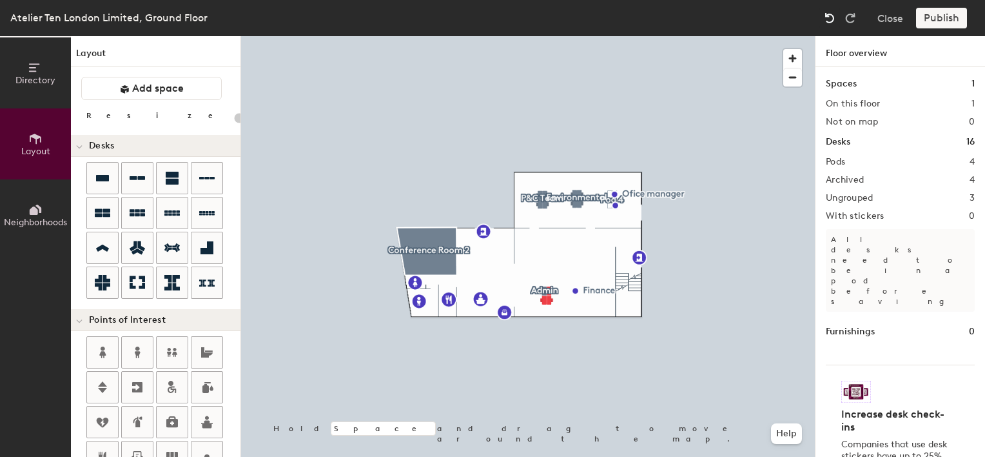
click at [826, 19] on img at bounding box center [830, 18] width 13 height 13
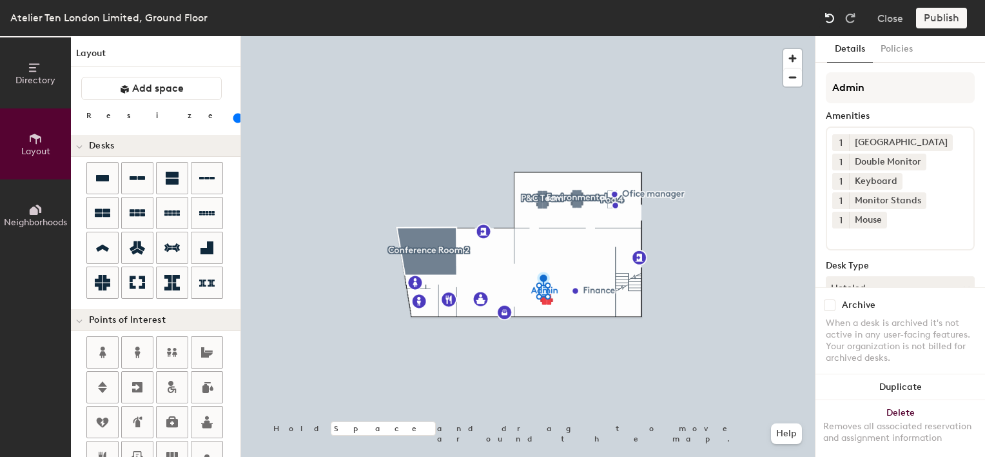
click at [826, 19] on img at bounding box center [830, 18] width 13 height 13
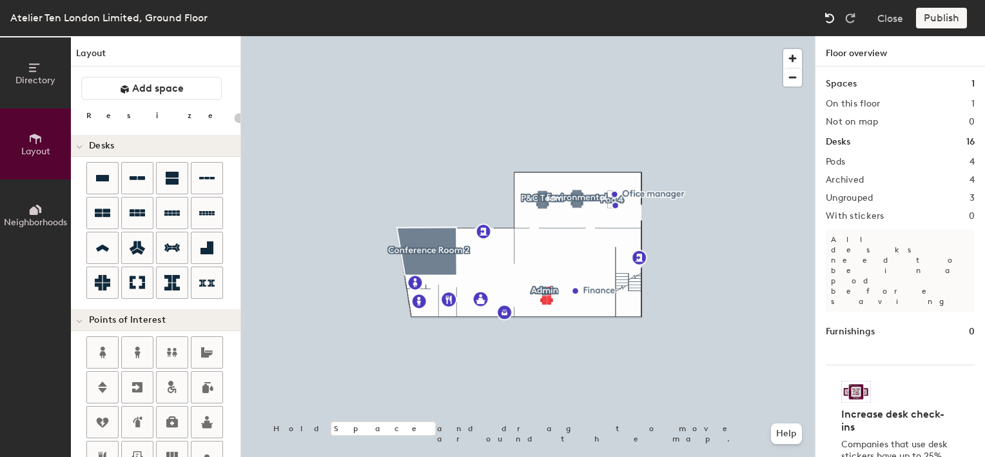
click at [826, 19] on img at bounding box center [830, 18] width 13 height 13
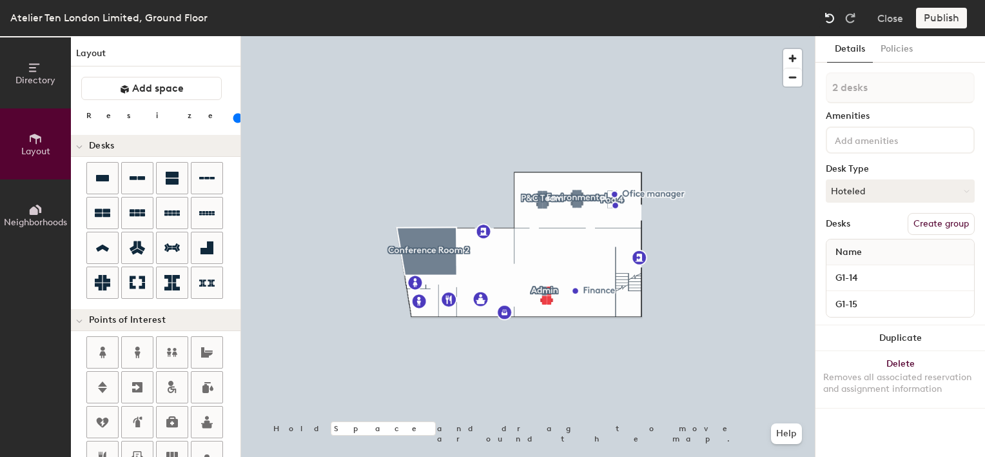
click at [826, 19] on img at bounding box center [830, 18] width 13 height 13
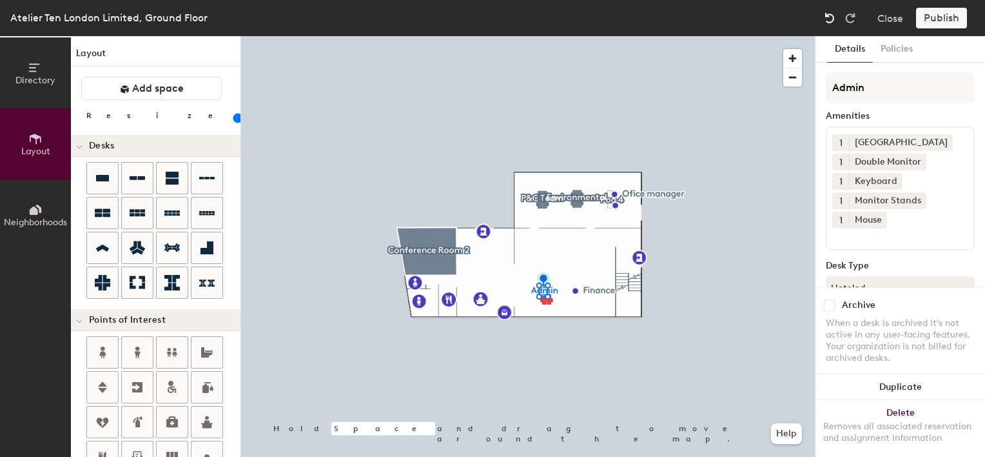
click at [826, 19] on img at bounding box center [830, 18] width 13 height 13
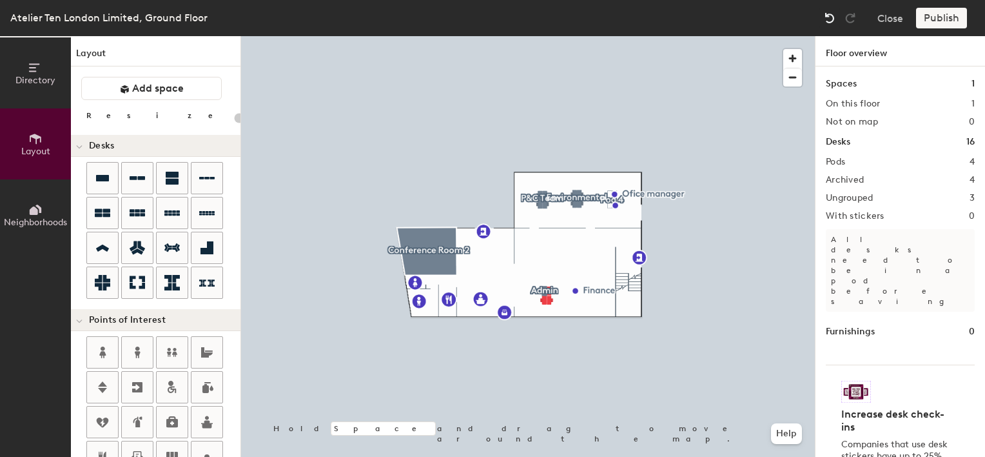
click at [826, 18] on img at bounding box center [830, 18] width 13 height 13
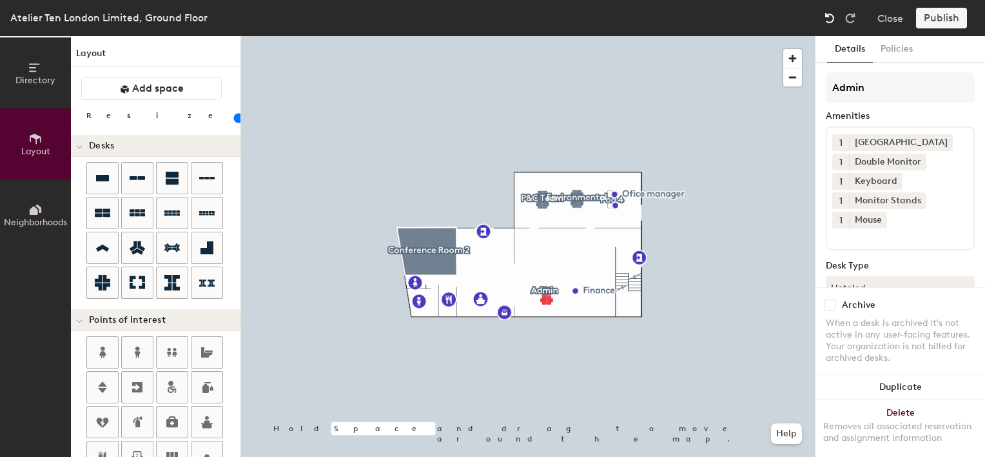
click at [826, 18] on img at bounding box center [830, 18] width 13 height 13
drag, startPoint x: 826, startPoint y: 18, endPoint x: 818, endPoint y: 17, distance: 8.4
click at [818, 17] on div "Atelier Ten London Limited, Ground Floor Close Publish" at bounding box center [492, 18] width 985 height 36
click at [819, 18] on div "Atelier Ten London Limited, Ground Floor Close Publish" at bounding box center [492, 18] width 985 height 36
drag, startPoint x: 819, startPoint y: 18, endPoint x: 809, endPoint y: 21, distance: 10.8
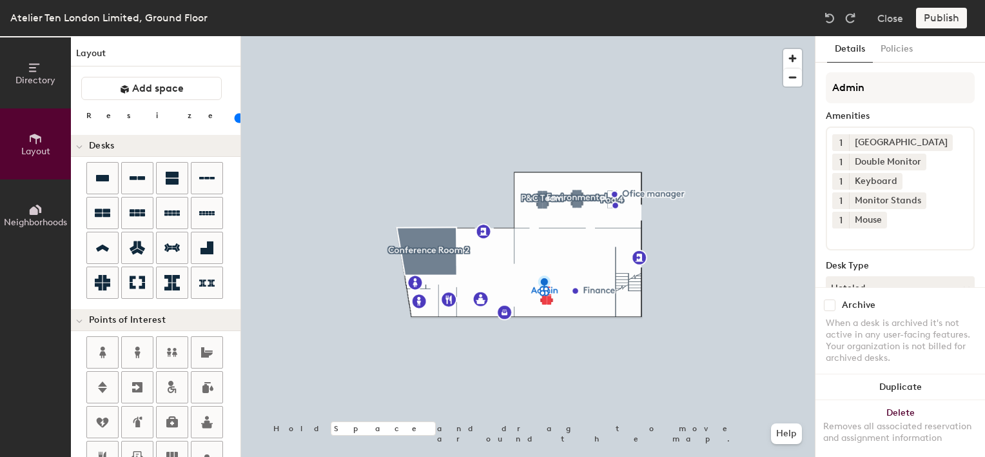
click at [809, 21] on div "Atelier Ten London Limited, Ground Floor Close Publish" at bounding box center [492, 18] width 985 height 36
click at [825, 19] on img at bounding box center [830, 18] width 13 height 13
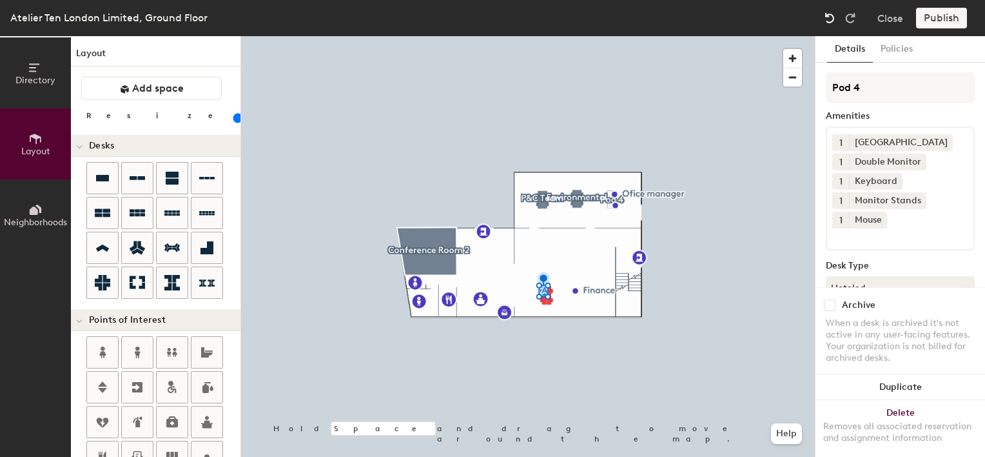
click at [825, 19] on img at bounding box center [830, 18] width 13 height 13
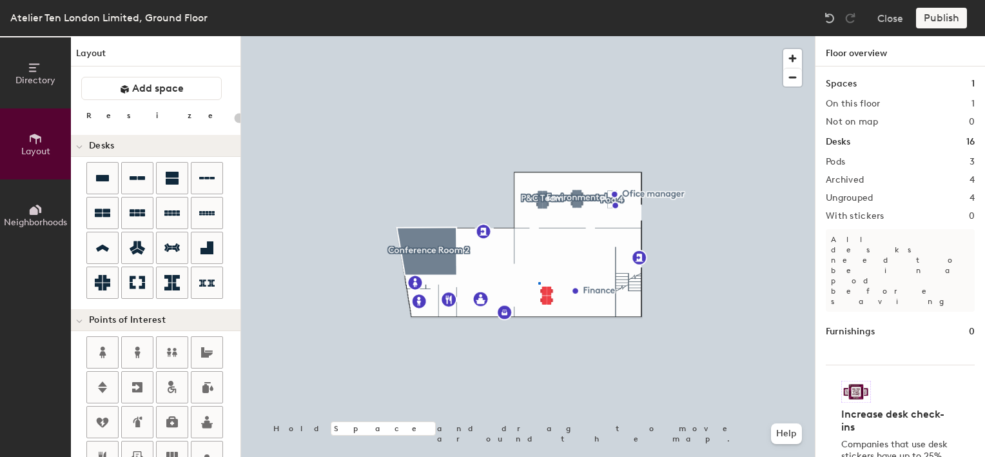
click at [539, 36] on div at bounding box center [528, 36] width 574 height 0
click at [553, 36] on div at bounding box center [528, 36] width 574 height 0
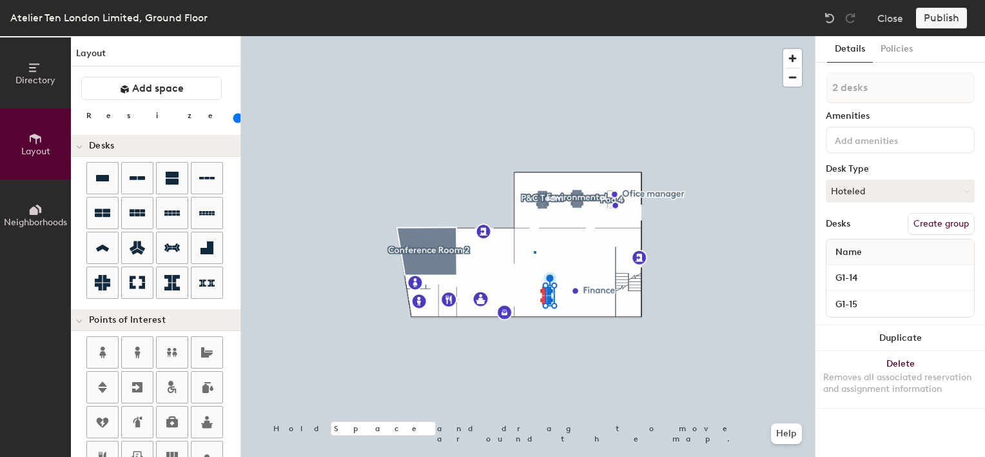
drag, startPoint x: 539, startPoint y: 282, endPoint x: 553, endPoint y: 282, distance: 14.2
click at [534, 36] on div at bounding box center [528, 36] width 574 height 0
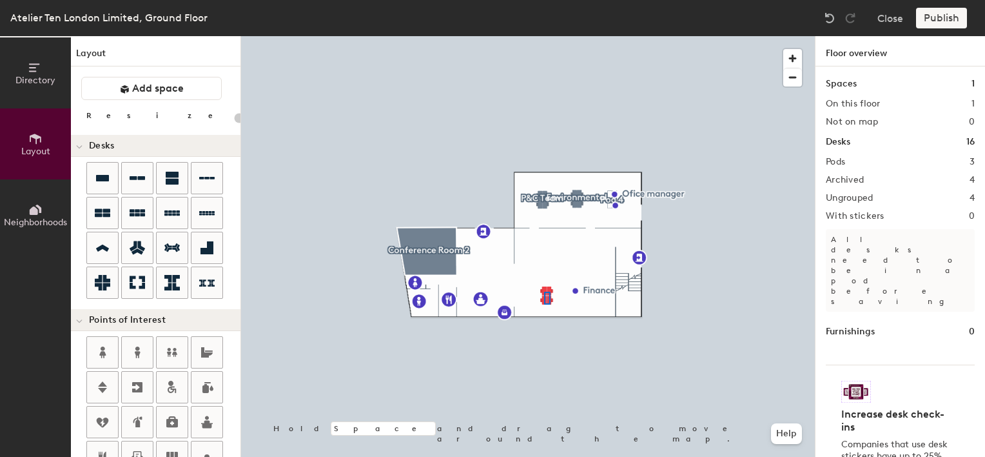
type input "100"
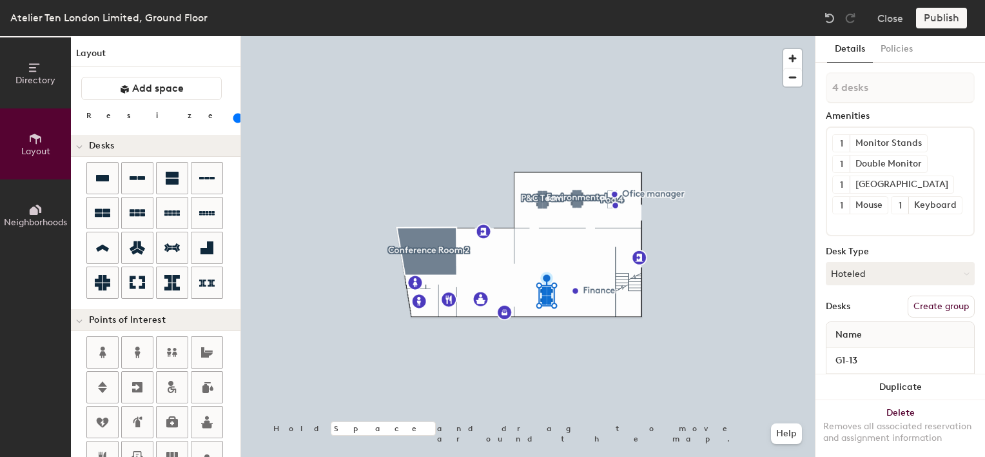
click at [941, 317] on button "Create group" at bounding box center [941, 306] width 67 height 22
drag, startPoint x: 866, startPoint y: 92, endPoint x: 816, endPoint y: 93, distance: 50.3
click at [816, 93] on div "Details Policies Pod 4 Amenities 1 Monitor Stands 1 Double Monitor 1 Docking St…" at bounding box center [901, 246] width 170 height 421
type input "Admin"
click at [777, 36] on div at bounding box center [528, 36] width 574 height 0
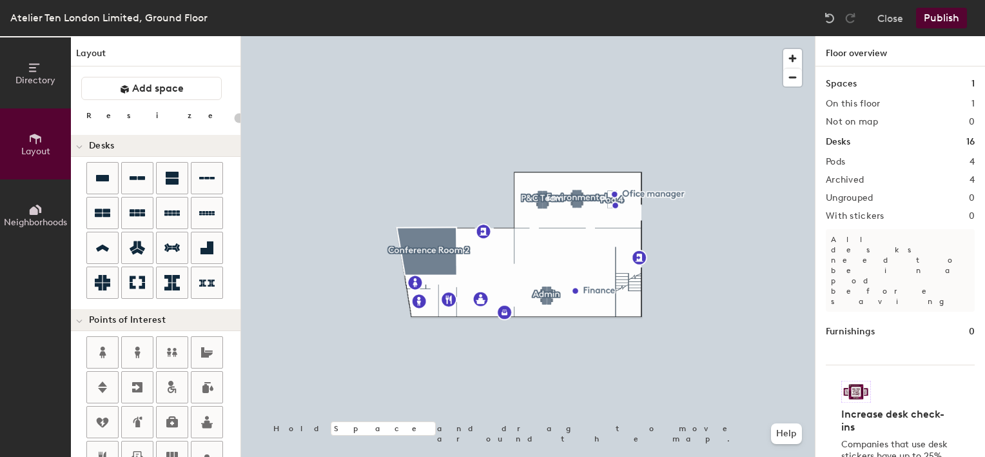
click at [737, 112] on div "Atelier Ten London Limited, Ground Floor Close Publish Directory Layout Neighbo…" at bounding box center [492, 228] width 985 height 457
click at [934, 13] on button "Publish" at bounding box center [941, 18] width 51 height 21
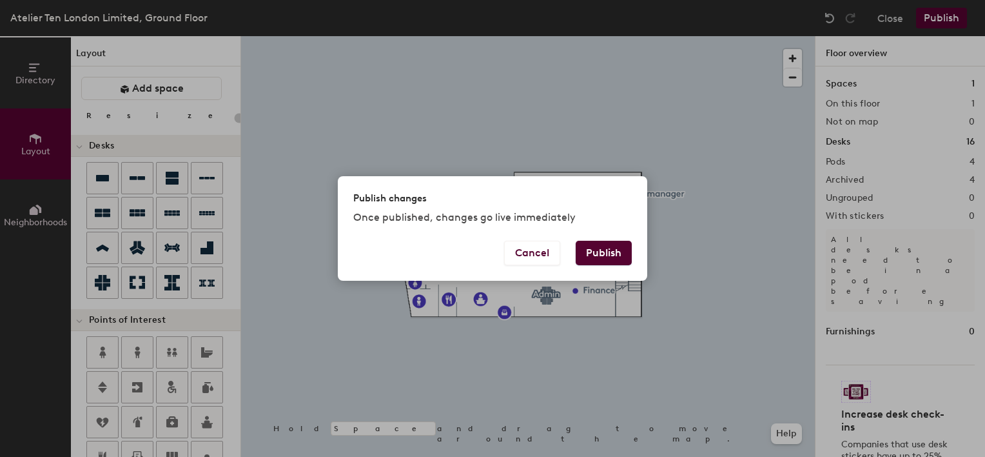
click at [597, 253] on button "Publish" at bounding box center [604, 253] width 56 height 25
type input "20"
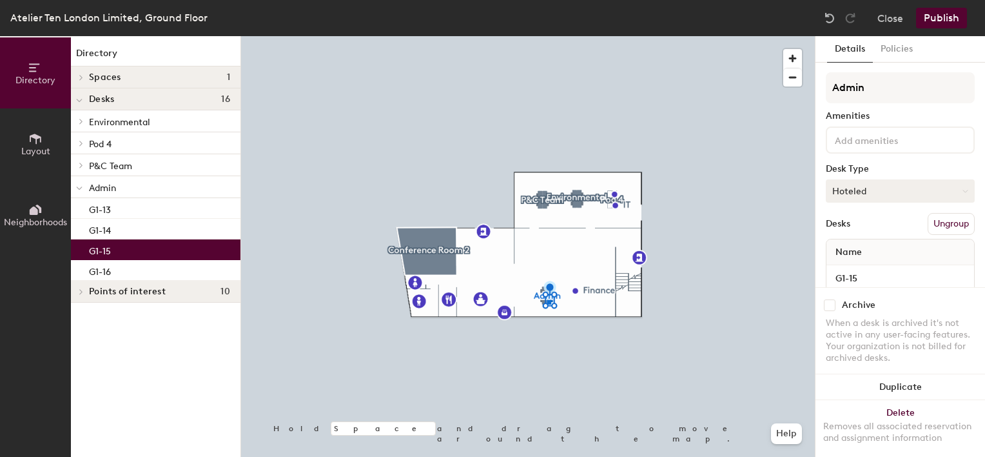
drag, startPoint x: 867, startPoint y: 192, endPoint x: 827, endPoint y: 182, distance: 41.9
click at [827, 182] on button "Hoteled" at bounding box center [900, 190] width 149 height 23
click at [866, 184] on button "Hoteled" at bounding box center [900, 190] width 149 height 23
click at [866, 190] on button "Hoteled" at bounding box center [900, 190] width 149 height 23
click at [860, 225] on div "Assigned" at bounding box center [891, 230] width 129 height 19
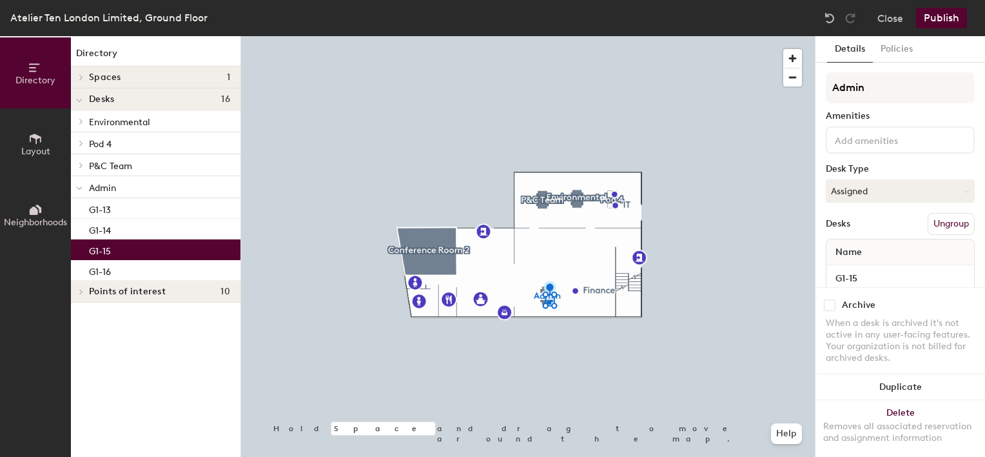
click at [943, 20] on button "Publish" at bounding box center [941, 18] width 51 height 21
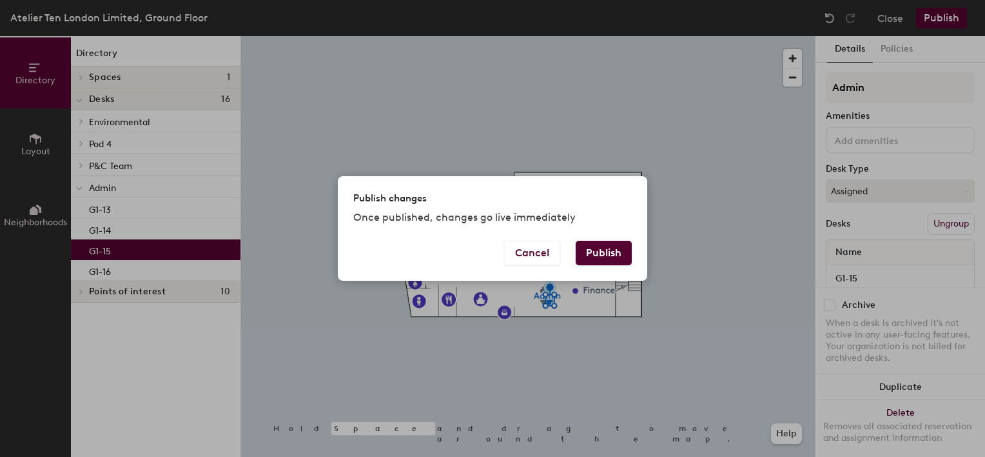
click at [593, 253] on button "Publish" at bounding box center [604, 253] width 56 height 25
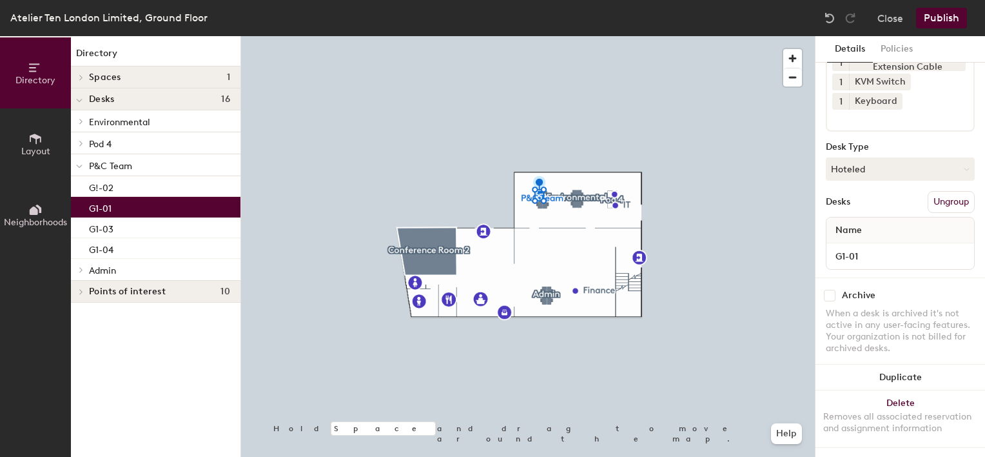
scroll to position [120, 0]
click at [870, 170] on button "Hoteled" at bounding box center [900, 168] width 149 height 23
click at [856, 209] on div "Assigned" at bounding box center [891, 208] width 129 height 19
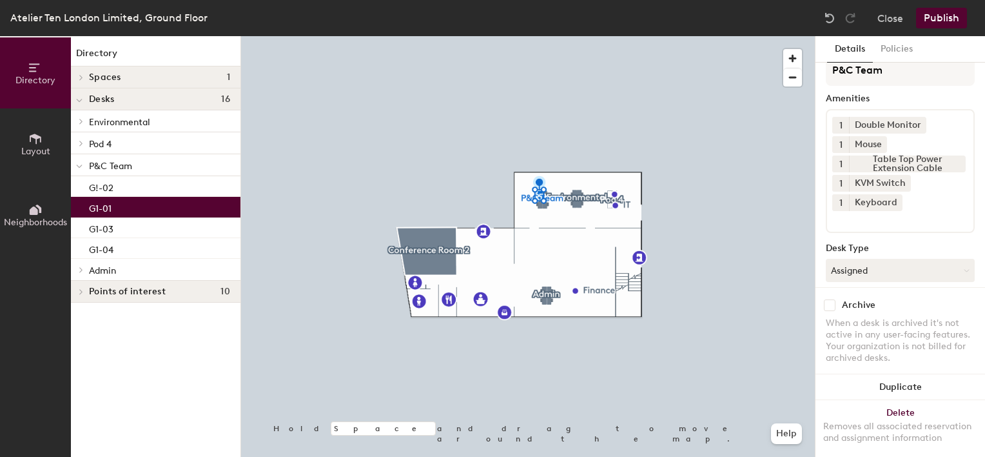
scroll to position [12, 0]
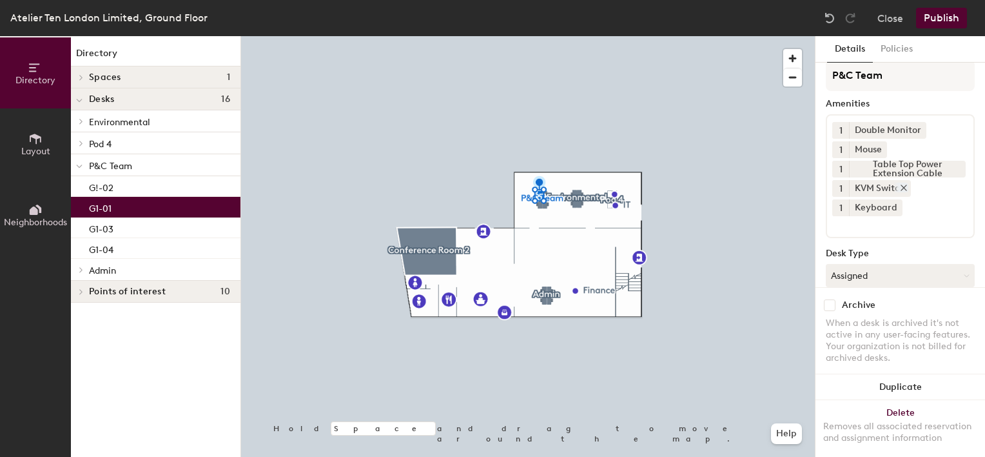
click at [907, 186] on icon at bounding box center [904, 187] width 9 height 9
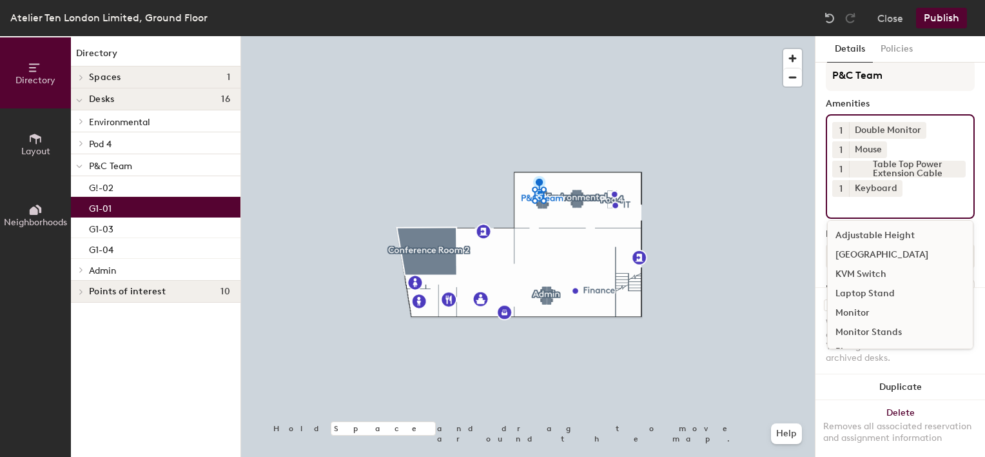
click at [907, 192] on div "1 Double Monitor 1 Mouse 1 Table Top Power Extension Cable 1 Keyboard Adjustabl…" at bounding box center [900, 166] width 149 height 104
click at [859, 255] on div "[GEOGRAPHIC_DATA]" at bounding box center [900, 254] width 145 height 19
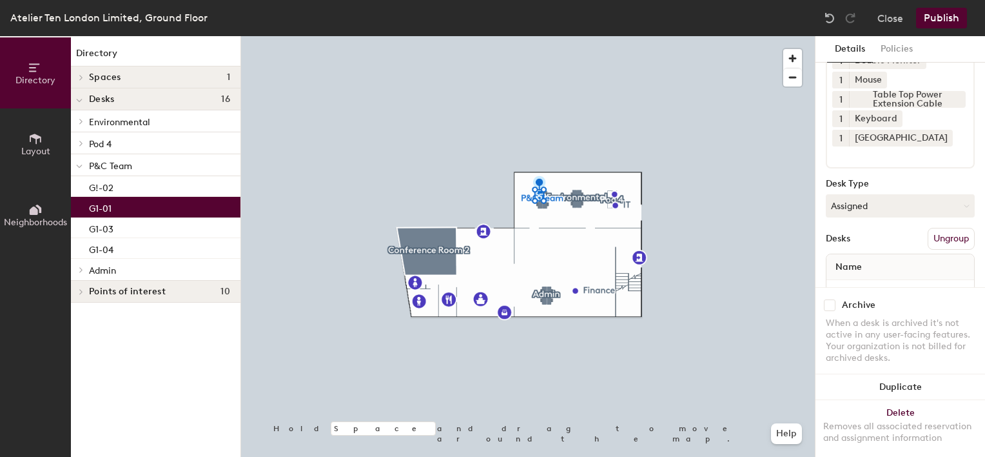
scroll to position [115, 0]
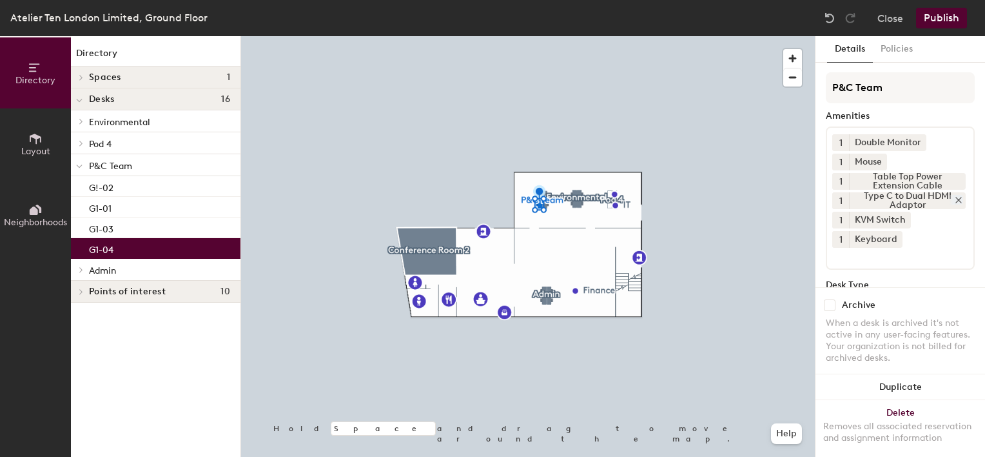
click at [955, 197] on icon at bounding box center [959, 199] width 9 height 9
click at [908, 230] on input at bounding box center [891, 235] width 116 height 15
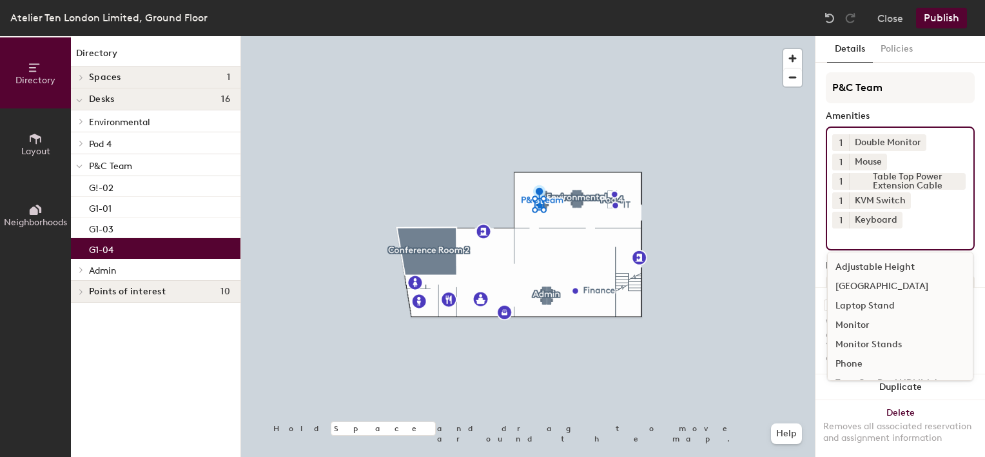
click at [884, 286] on div "[GEOGRAPHIC_DATA]" at bounding box center [900, 286] width 145 height 19
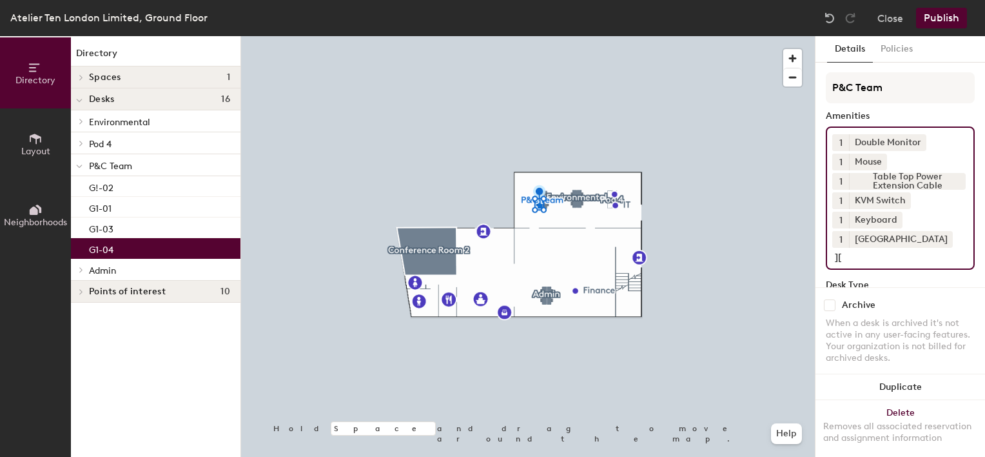
type input "]["
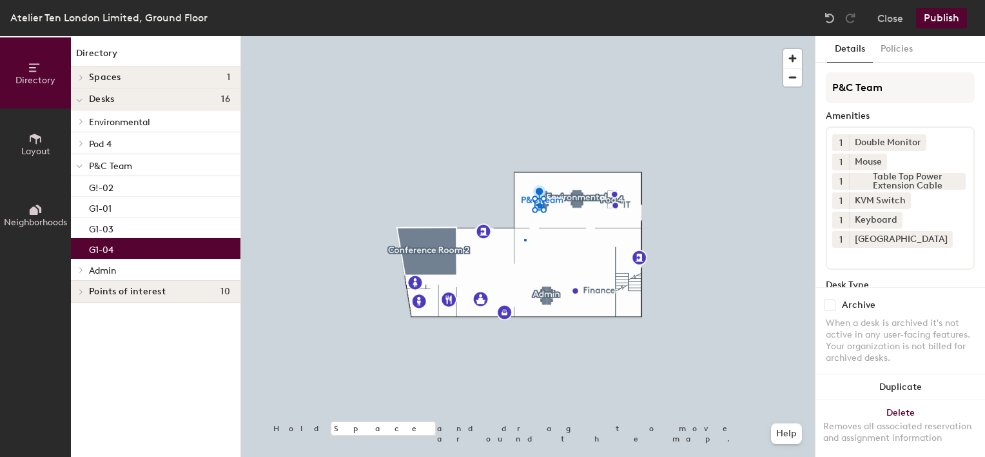
click at [524, 36] on div at bounding box center [528, 36] width 574 height 0
click at [904, 199] on icon at bounding box center [904, 199] width 5 height 5
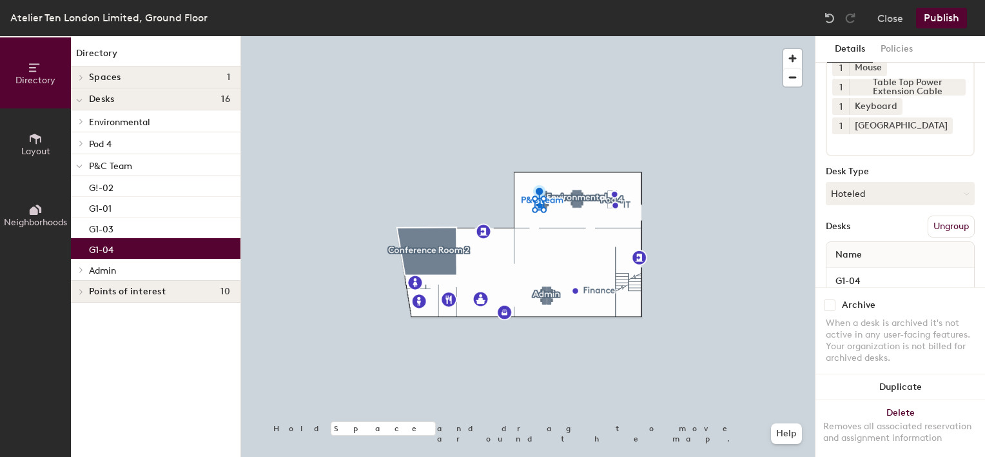
scroll to position [95, 0]
click at [887, 187] on button "Hoteled" at bounding box center [900, 192] width 149 height 23
click at [858, 236] on div "Assigned" at bounding box center [891, 232] width 129 height 19
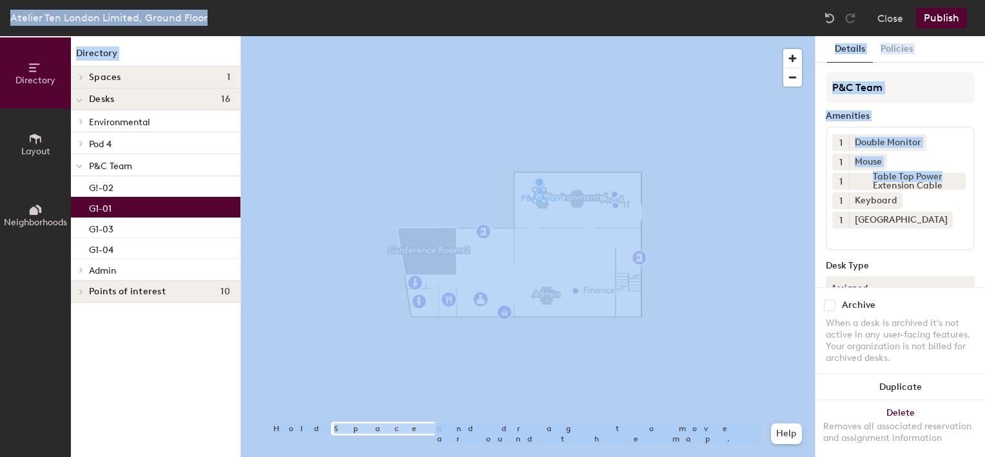
drag, startPoint x: 975, startPoint y: 126, endPoint x: 987, endPoint y: 222, distance: 96.2
click at [985, 222] on html "Skip navigation Atelier Ten Schedule Office People Analytics Visits Deliveries …" at bounding box center [492, 228] width 985 height 457
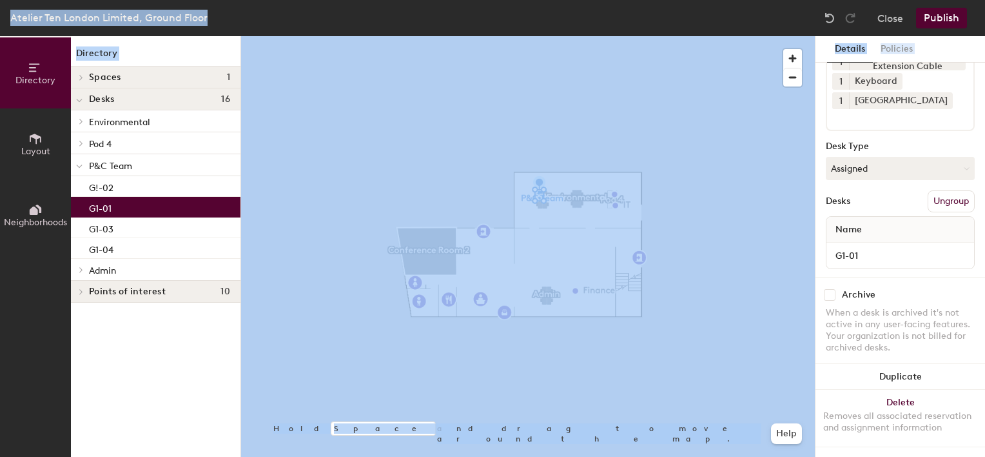
scroll to position [40, 0]
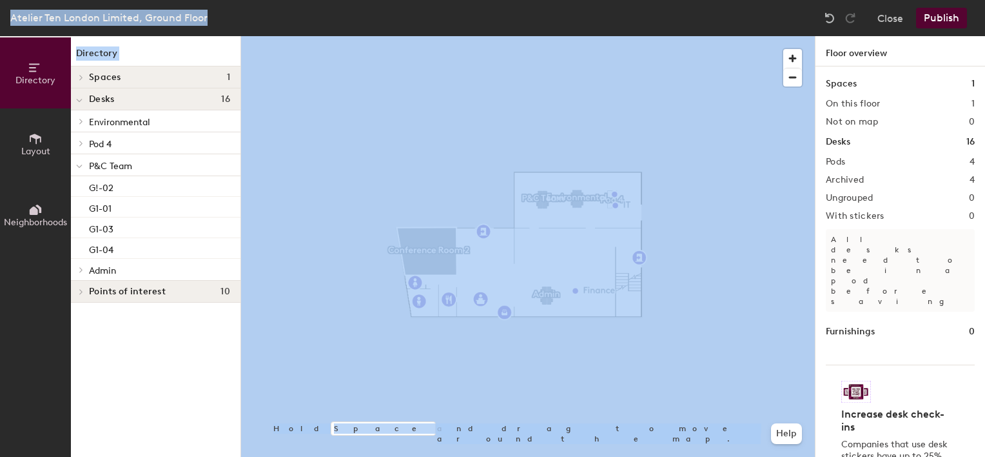
click at [947, 16] on button "Publish" at bounding box center [941, 18] width 51 height 21
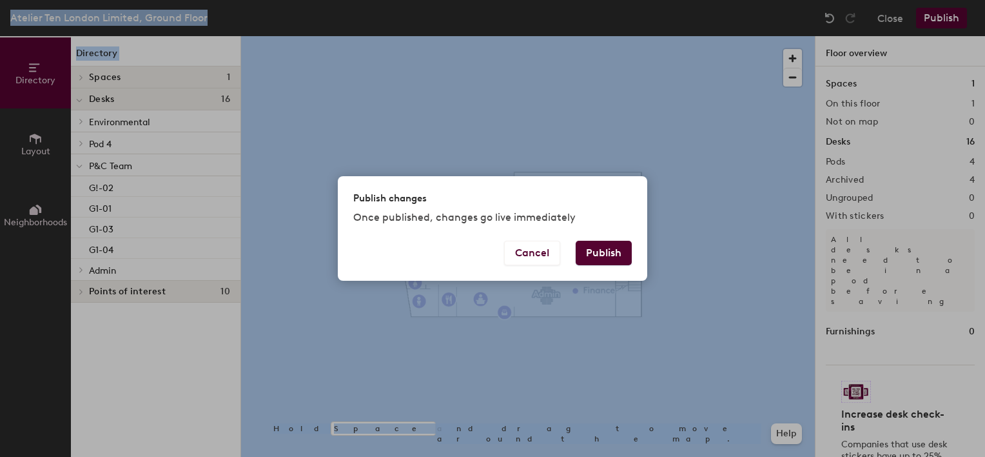
click at [600, 250] on button "Publish" at bounding box center [604, 253] width 56 height 25
